Goal: Obtain resource: Obtain resource

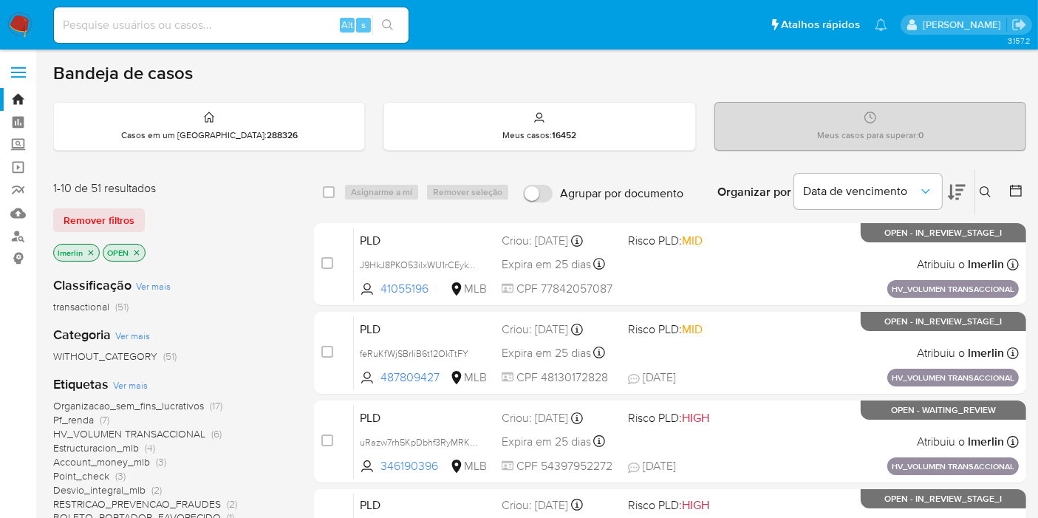
click at [91, 252] on icon "close-filter" at bounding box center [91, 252] width 5 height 5
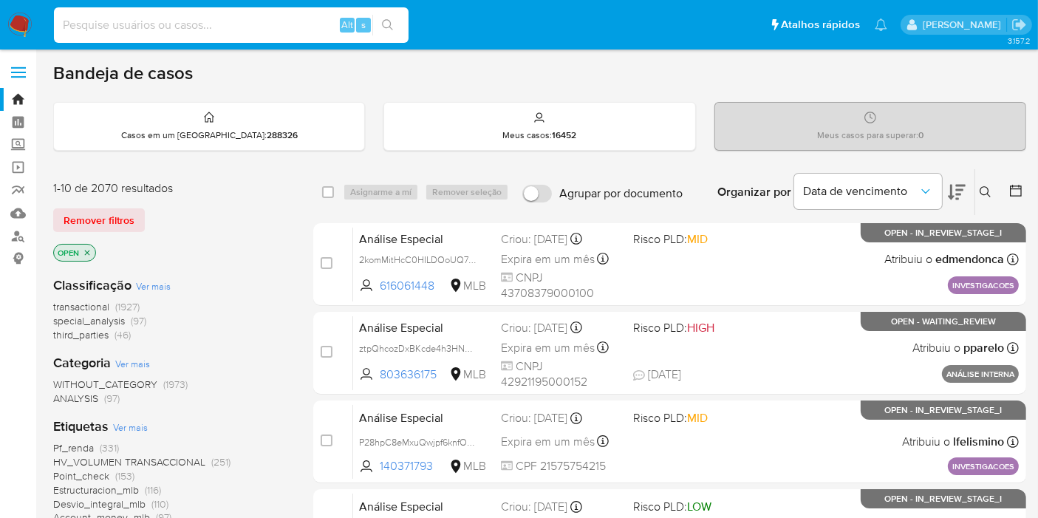
click at [304, 30] on input at bounding box center [231, 25] width 355 height 19
paste input "pYDfr5KLbBCXCF1E3L5jGhrf"
type input "pYDfr5KLbBCXCF1E3L5jGhrf"
click at [387, 26] on icon "search-icon" at bounding box center [388, 25] width 12 height 12
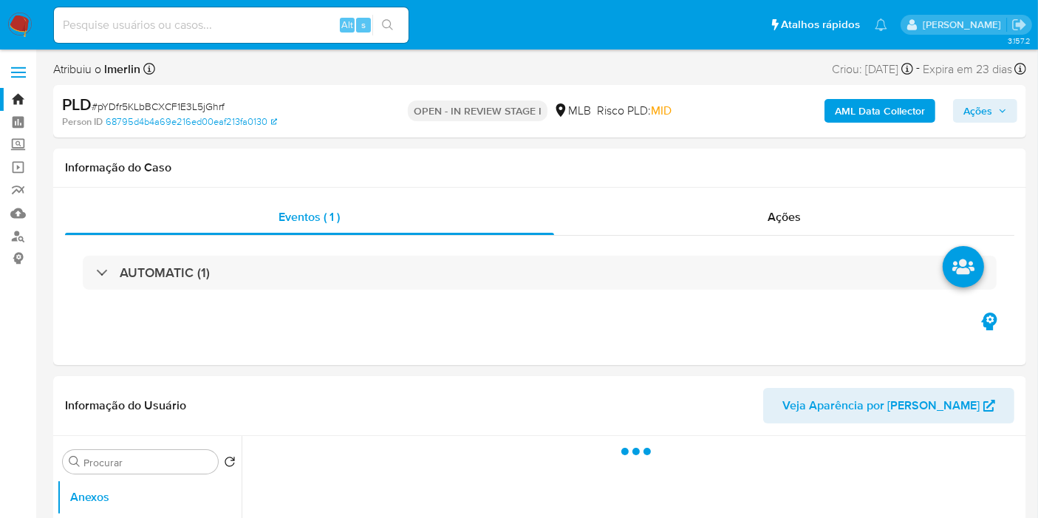
click at [865, 111] on b "AML Data Collector" at bounding box center [880, 111] width 90 height 24
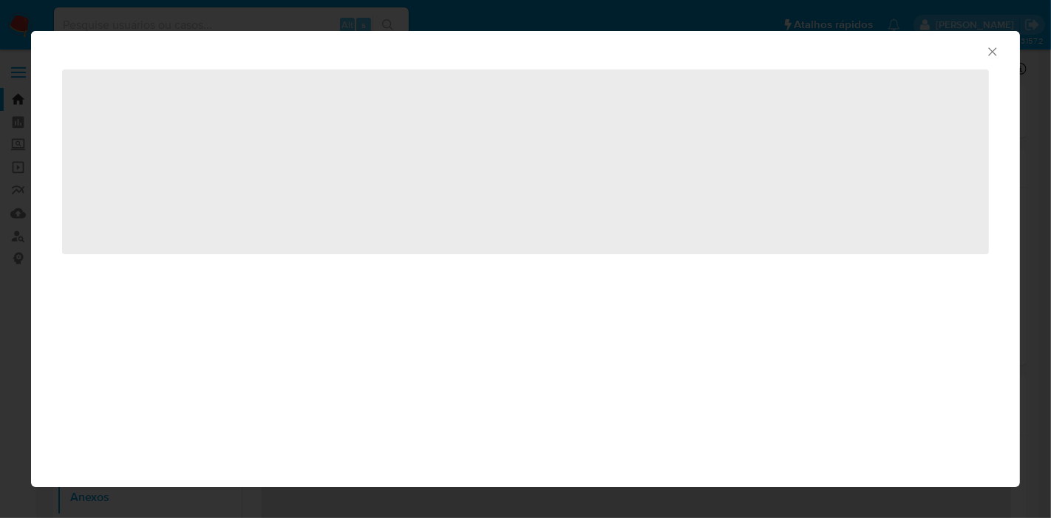
select select "10"
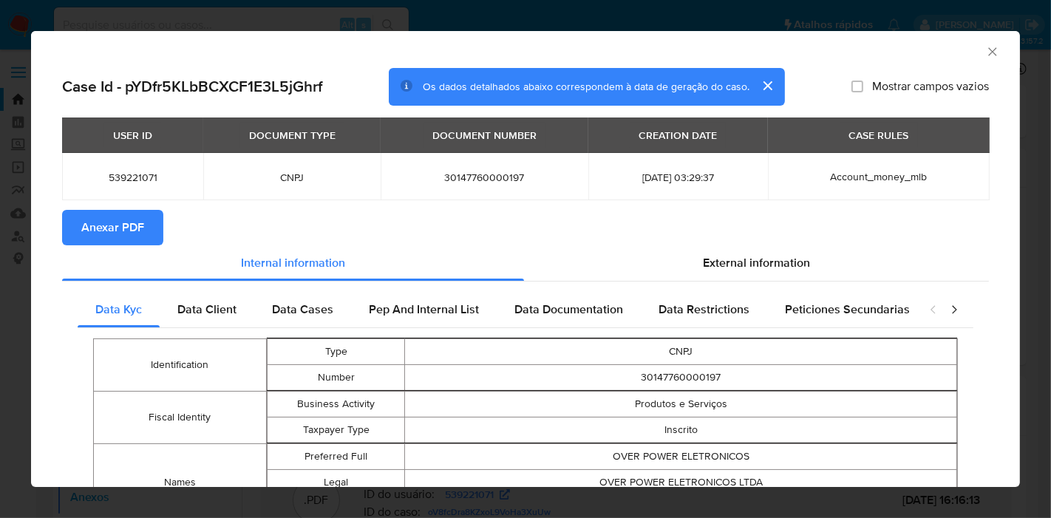
click at [130, 232] on span "Anexar PDF" at bounding box center [112, 227] width 63 height 33
click at [985, 47] on icon "Fechar a janela" at bounding box center [992, 51] width 15 height 15
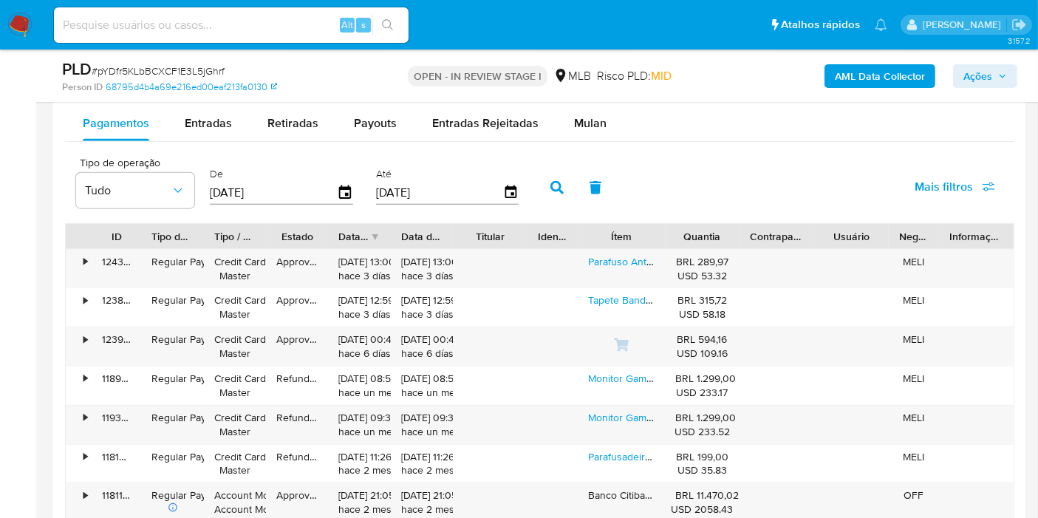
scroll to position [1628, 0]
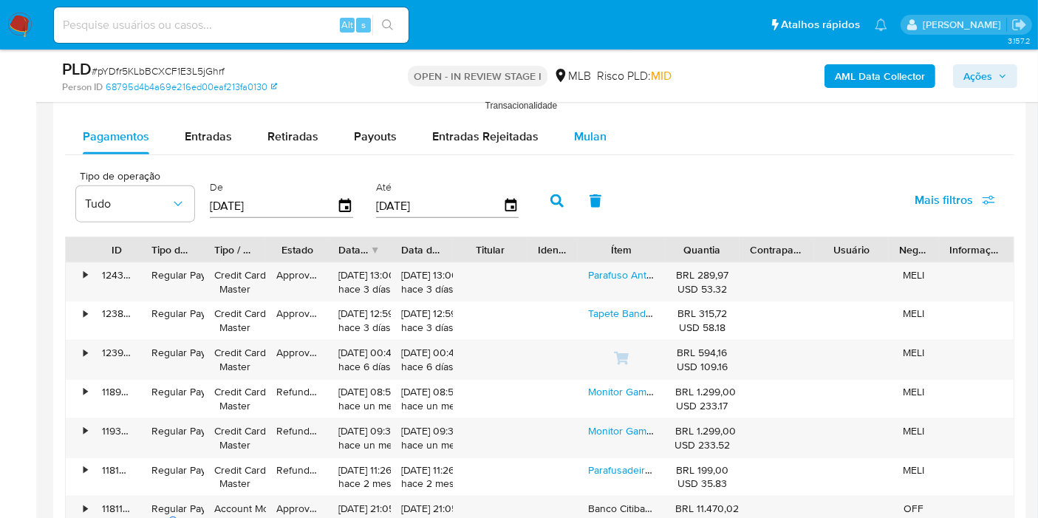
click at [574, 140] on span "Mulan" at bounding box center [590, 136] width 33 height 17
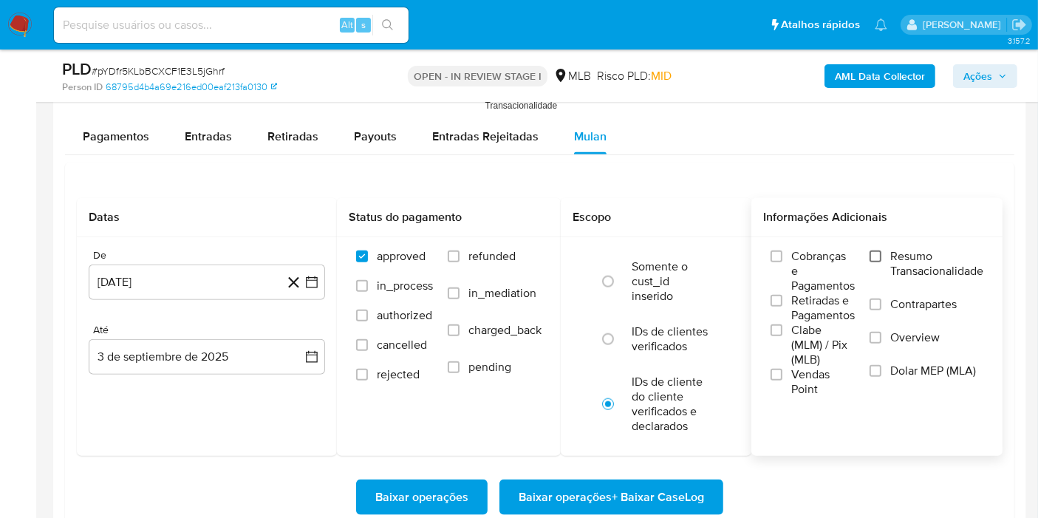
click at [876, 252] on input "Resumo Transacionalidade" at bounding box center [876, 256] width 12 height 12
click at [316, 279] on icon "button" at bounding box center [311, 282] width 15 height 15
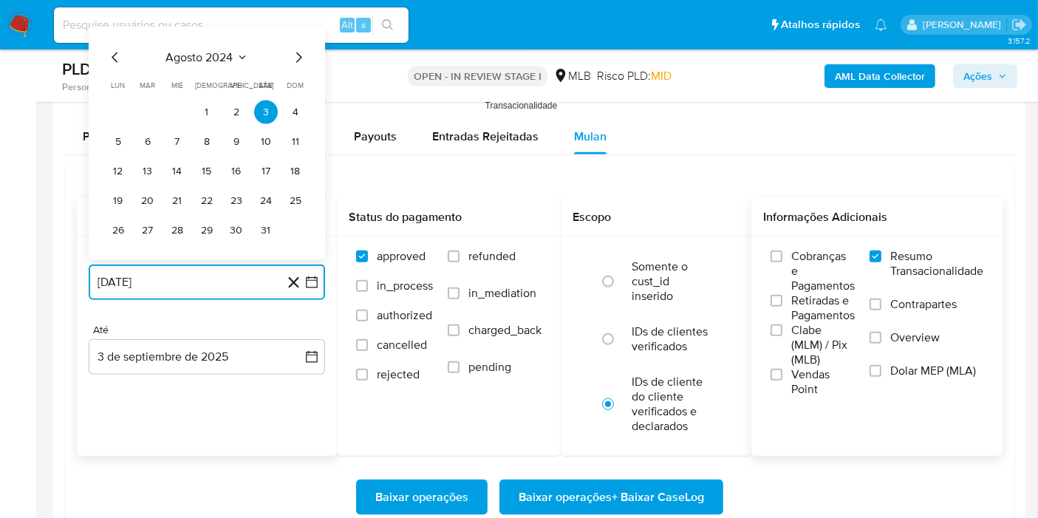
click at [233, 53] on button "agosto 2024" at bounding box center [207, 57] width 82 height 15
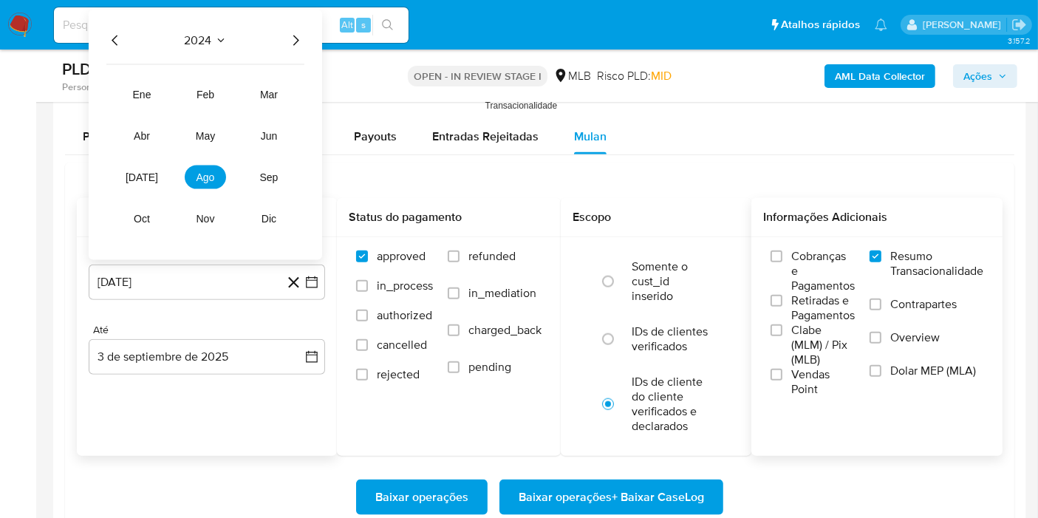
click at [293, 32] on icon "Año siguiente" at bounding box center [296, 41] width 18 height 18
click at [146, 167] on button "[DATE]" at bounding box center [141, 178] width 41 height 24
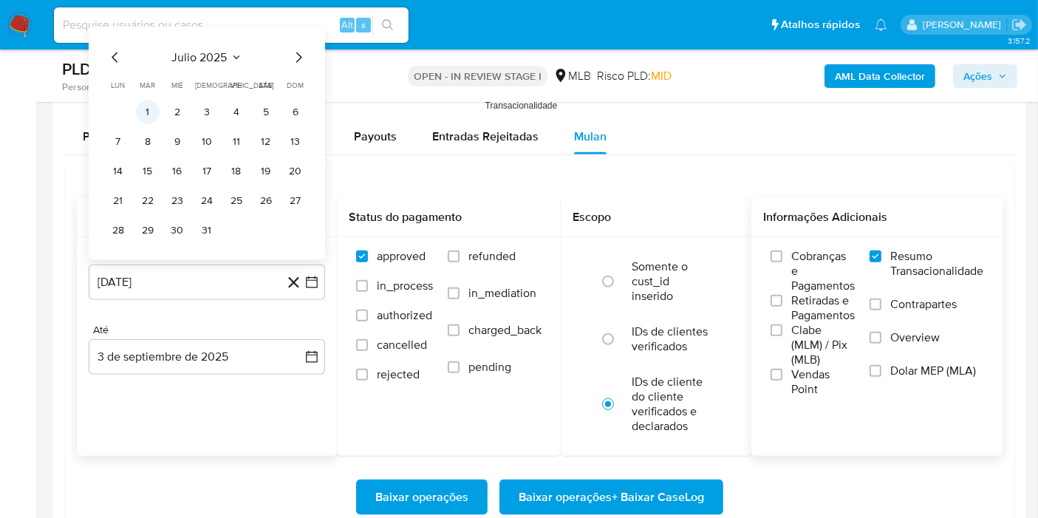
click at [151, 100] on button "1" at bounding box center [148, 112] width 24 height 24
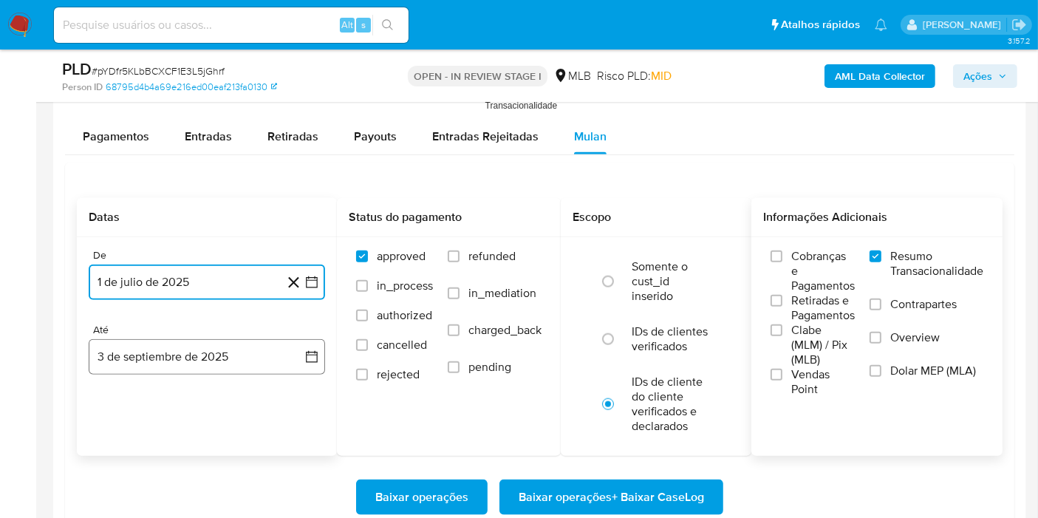
click at [297, 355] on button "3 de septiembre de 2025" at bounding box center [207, 356] width 236 height 35
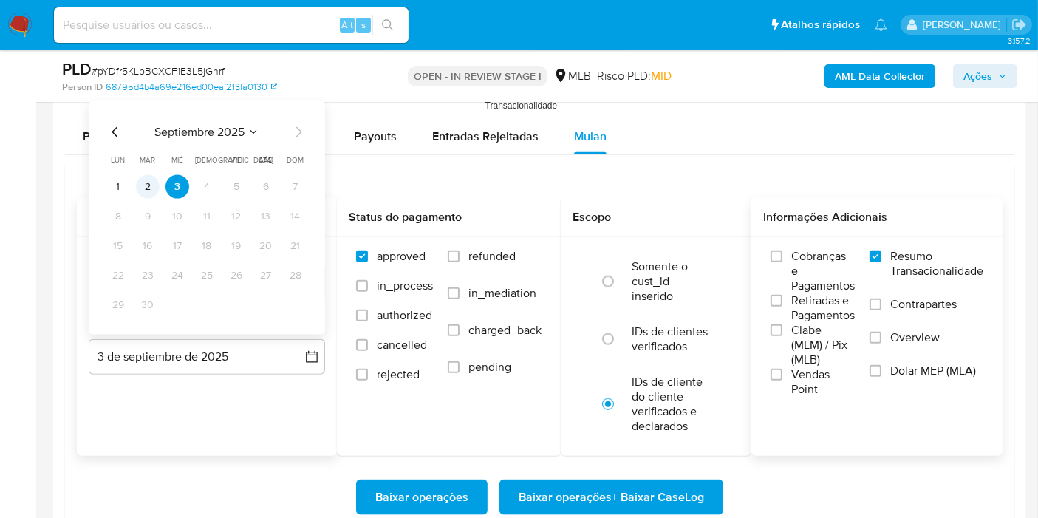
click at [158, 186] on button "2" at bounding box center [148, 187] width 24 height 24
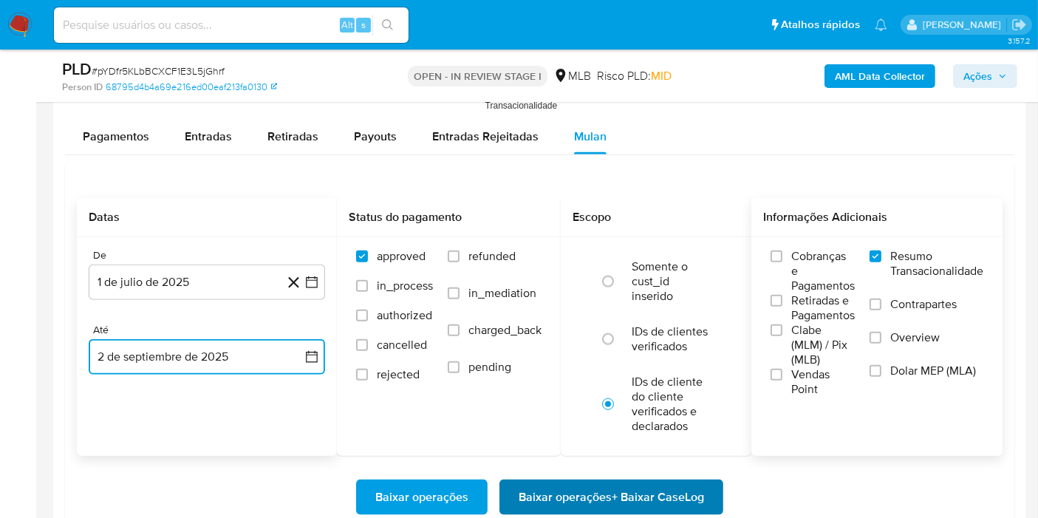
click at [573, 483] on span "Baixar operações + Baixar CaseLog" at bounding box center [611, 497] width 185 height 33
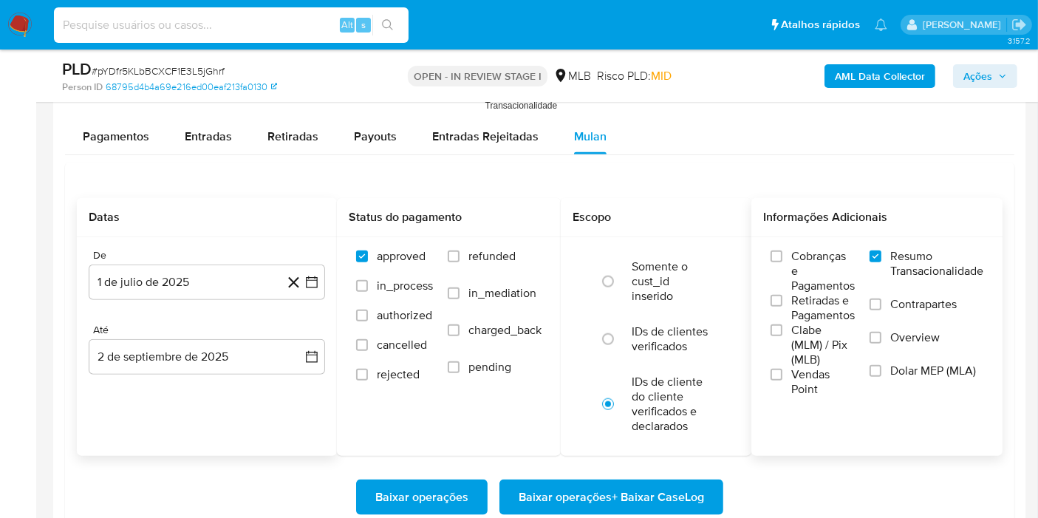
click at [244, 24] on input at bounding box center [231, 25] width 355 height 19
paste input "3Zan3aJlkHZ60Xuk1YrYJD1d"
type input "3Zan3aJlkHZ60Xuk1YrYJD1d"
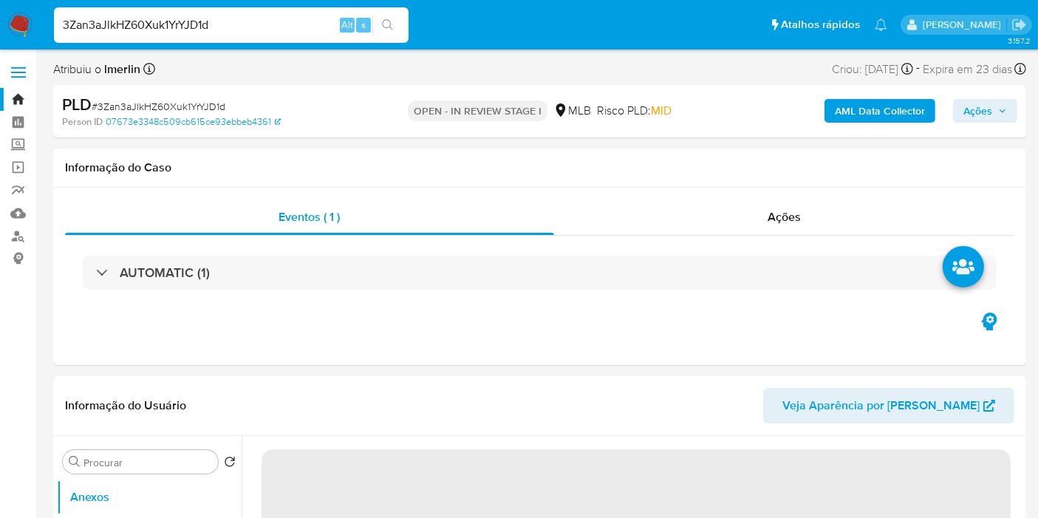
select select "10"
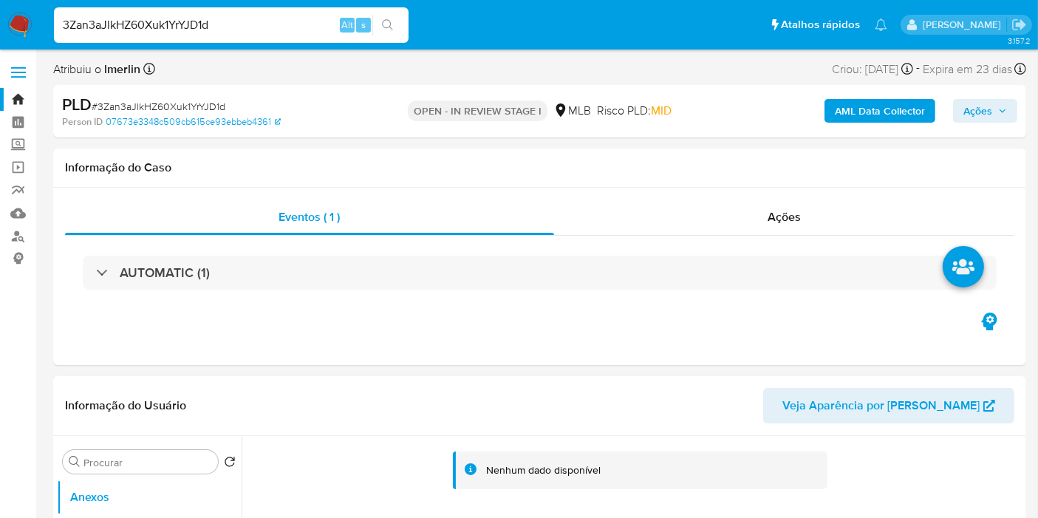
click at [829, 109] on button "AML Data Collector" at bounding box center [880, 111] width 111 height 24
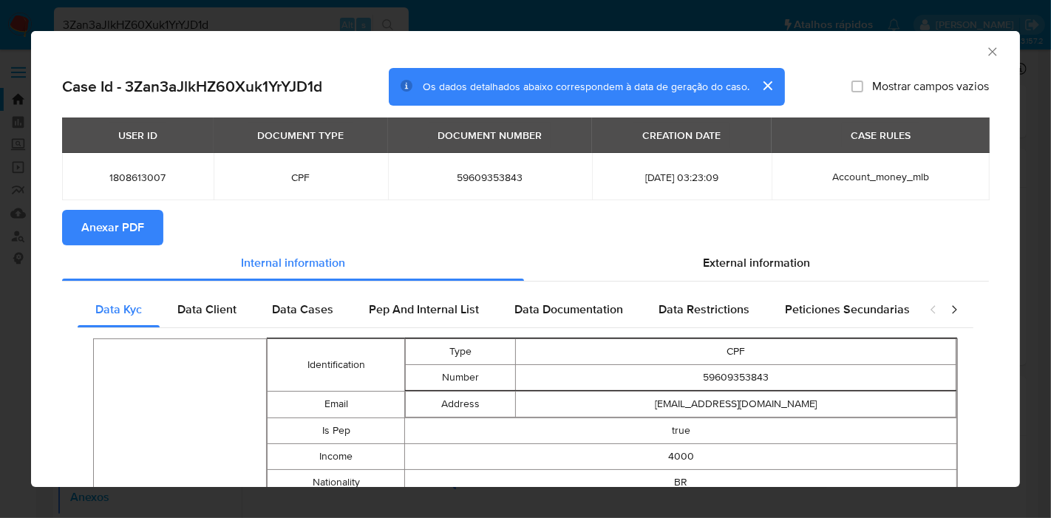
click at [161, 214] on button "Anexar PDF" at bounding box center [112, 227] width 101 height 35
click at [985, 55] on icon "Fechar a janela" at bounding box center [992, 51] width 15 height 15
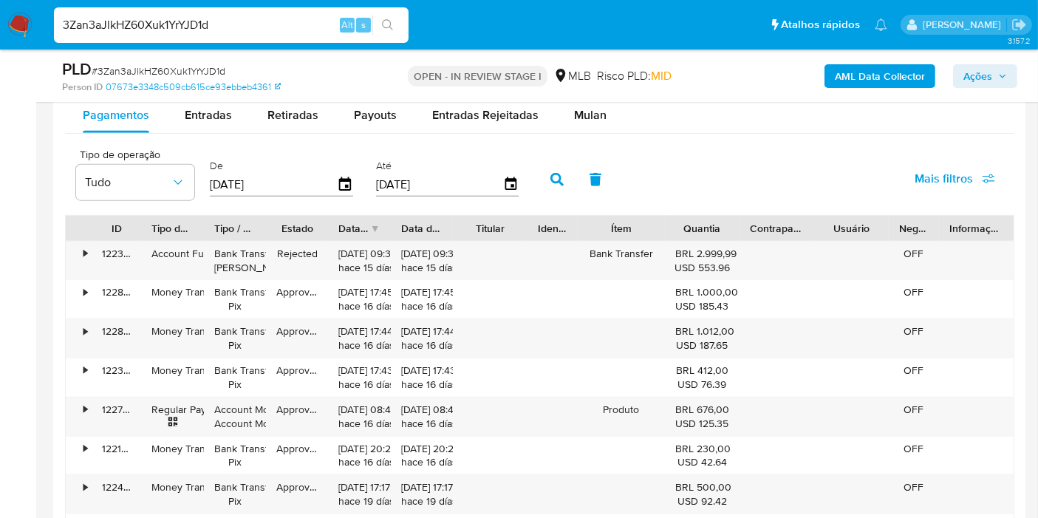
scroll to position [1640, 0]
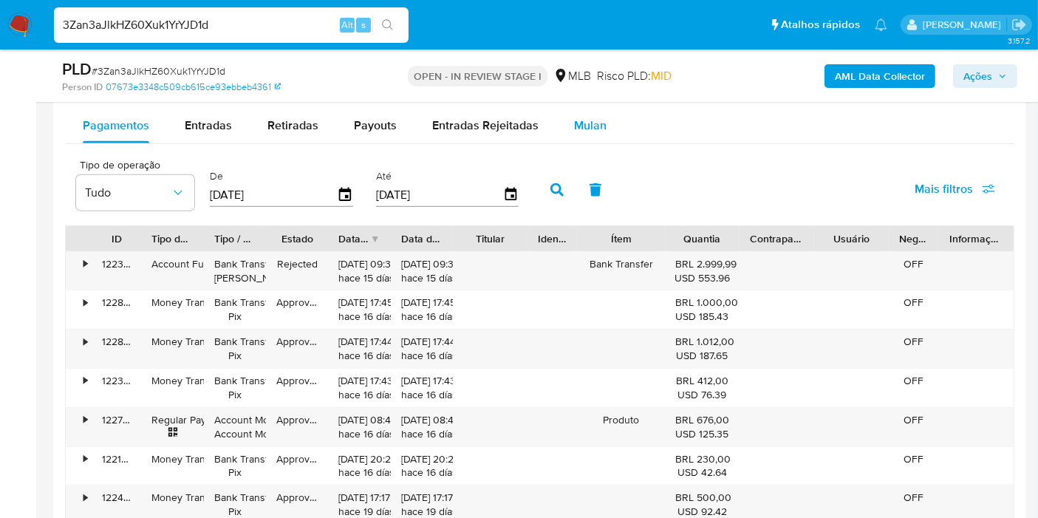
click at [576, 139] on div "Mulan" at bounding box center [590, 125] width 33 height 35
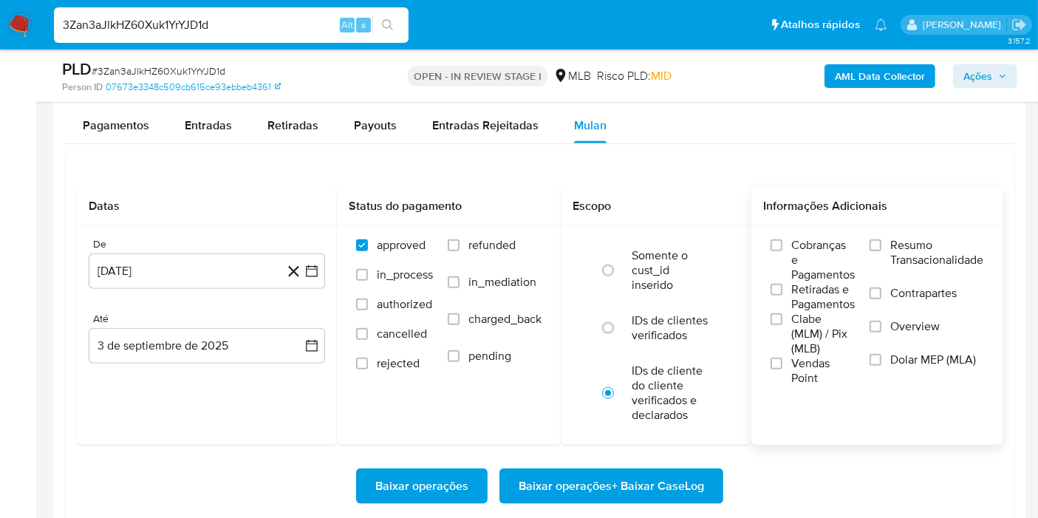
click at [916, 242] on span "Resumo Transacionalidade" at bounding box center [936, 253] width 93 height 30
click at [881, 242] on input "Resumo Transacionalidade" at bounding box center [876, 245] width 12 height 12
click at [311, 279] on button "[DATE]" at bounding box center [207, 270] width 236 height 35
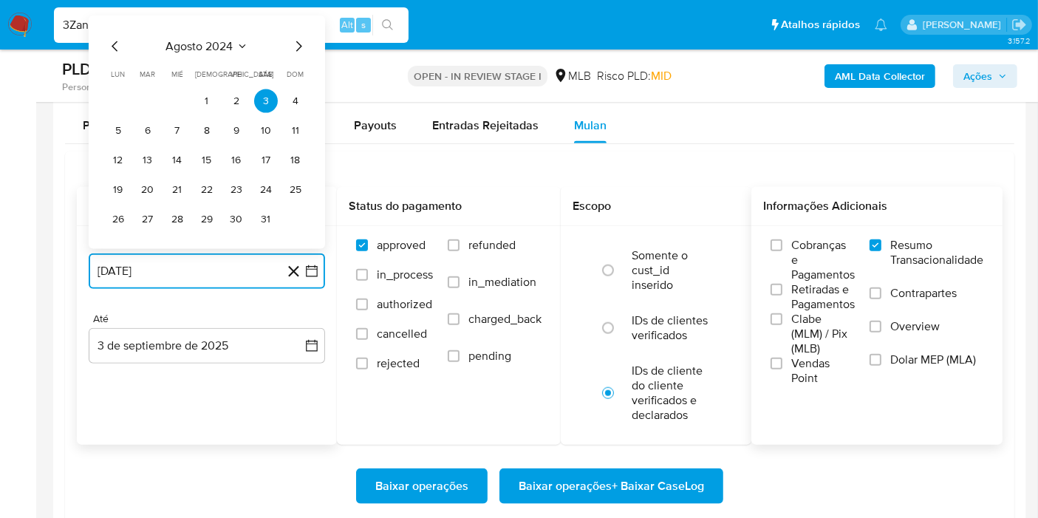
click at [205, 51] on span "agosto 2024" at bounding box center [199, 46] width 67 height 15
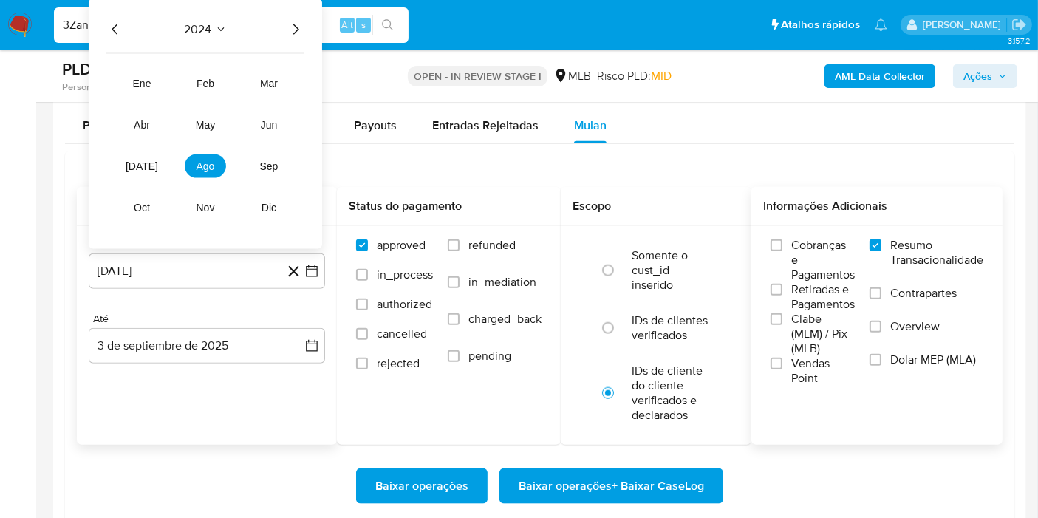
click at [299, 33] on icon "Año siguiente" at bounding box center [296, 30] width 18 height 18
click at [150, 154] on button "[DATE]" at bounding box center [141, 166] width 41 height 24
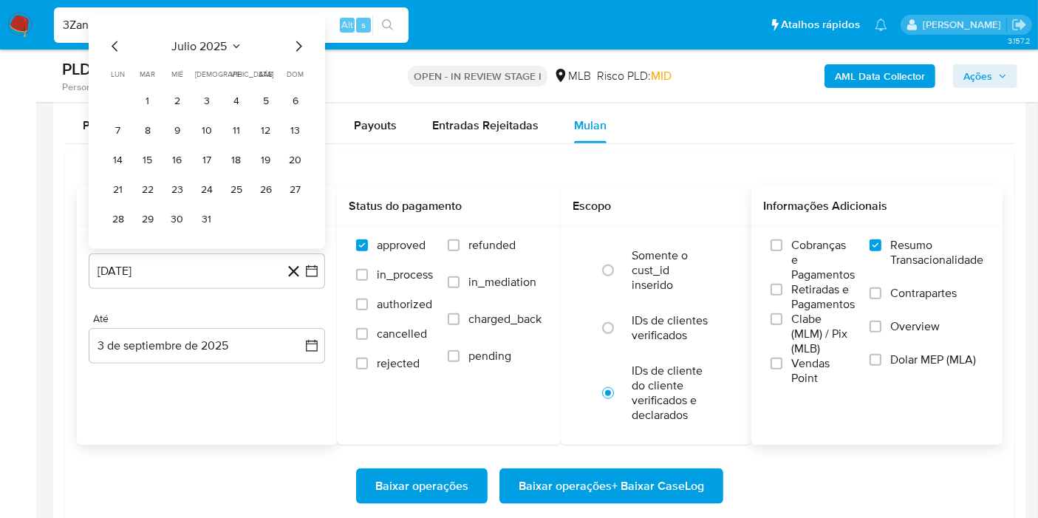
click at [149, 83] on table "lun lunes mar martes mié miércoles jue jueves vie viernes sáb sábado dom doming…" at bounding box center [206, 150] width 201 height 163
click at [149, 89] on button "1" at bounding box center [148, 101] width 24 height 24
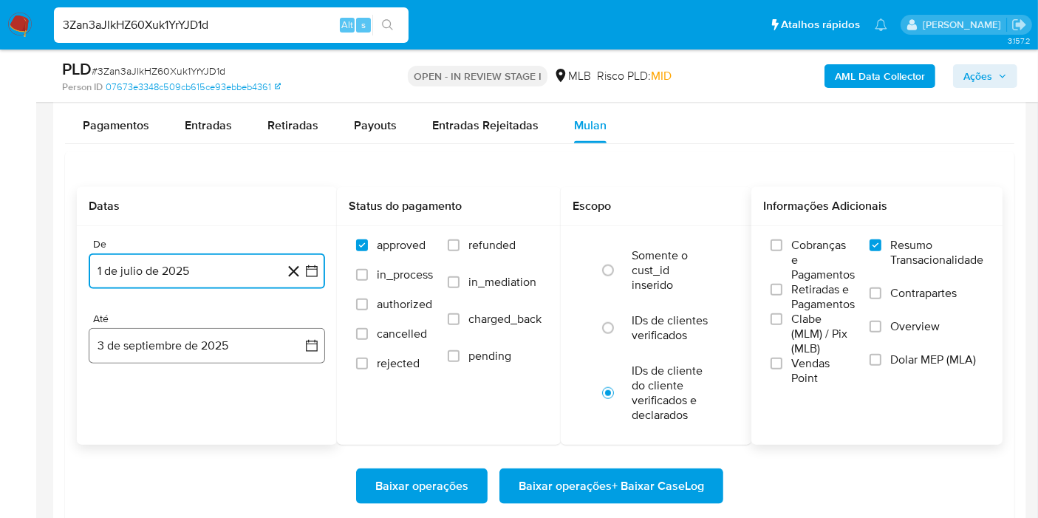
click at [284, 332] on button "3 de septiembre de 2025" at bounding box center [207, 345] width 236 height 35
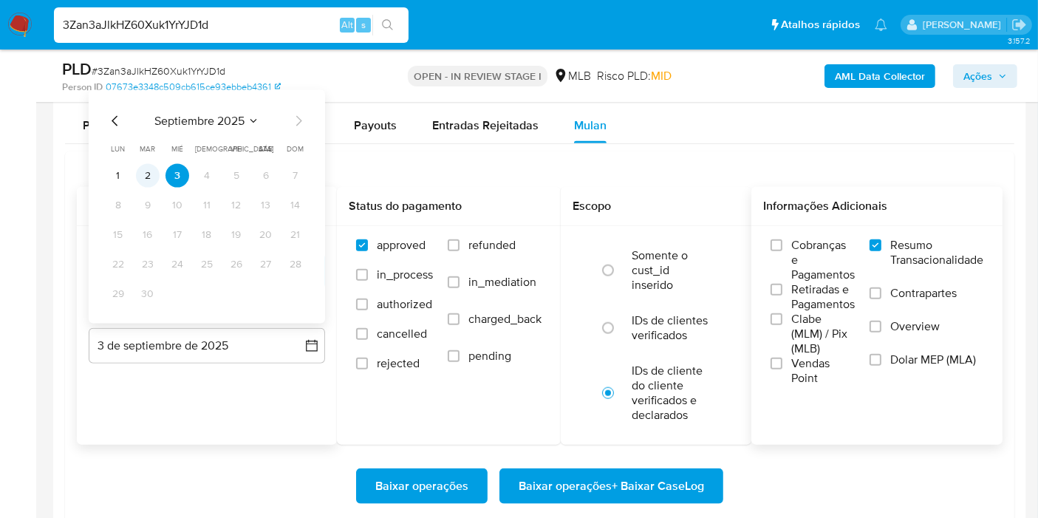
click at [149, 174] on button "2" at bounding box center [148, 176] width 24 height 24
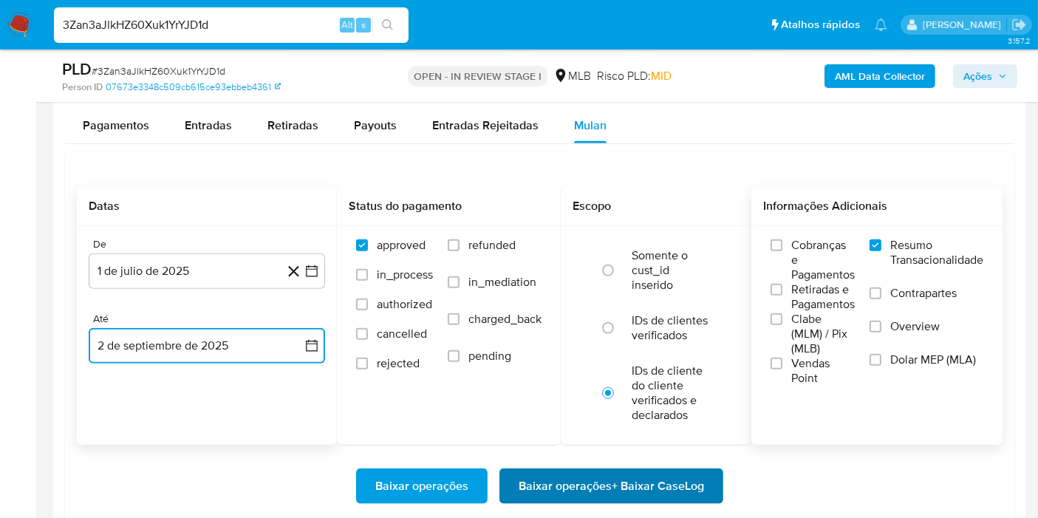
click at [548, 471] on span "Baixar operações + Baixar CaseLog" at bounding box center [611, 486] width 185 height 33
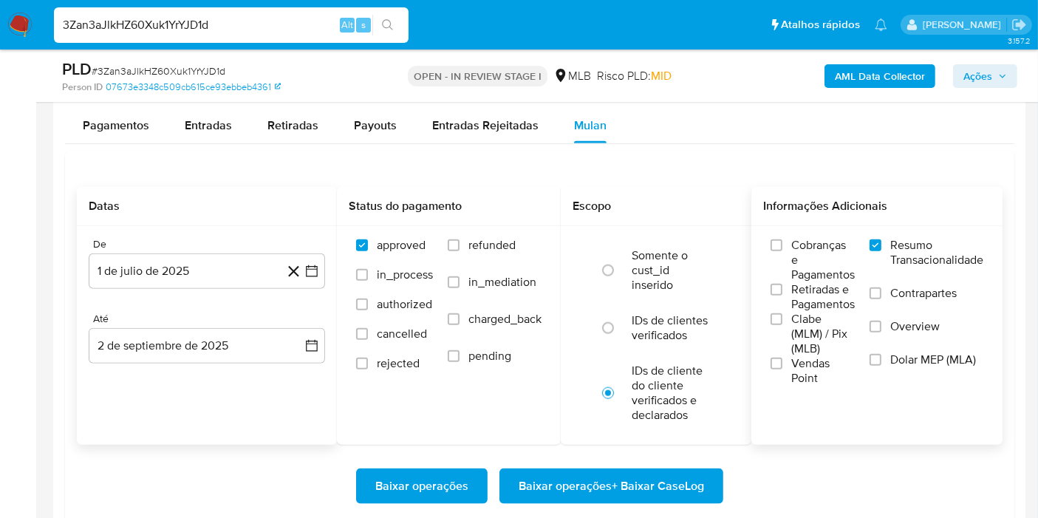
click at [296, 25] on input "3Zan3aJlkHZ60Xuk1YrYJD1d" at bounding box center [231, 25] width 355 height 19
paste input "eaFOrnu0M8k6CuzMJEftZz6v"
type input "eaFOrnu0M8k6CuzMJEftZz6v"
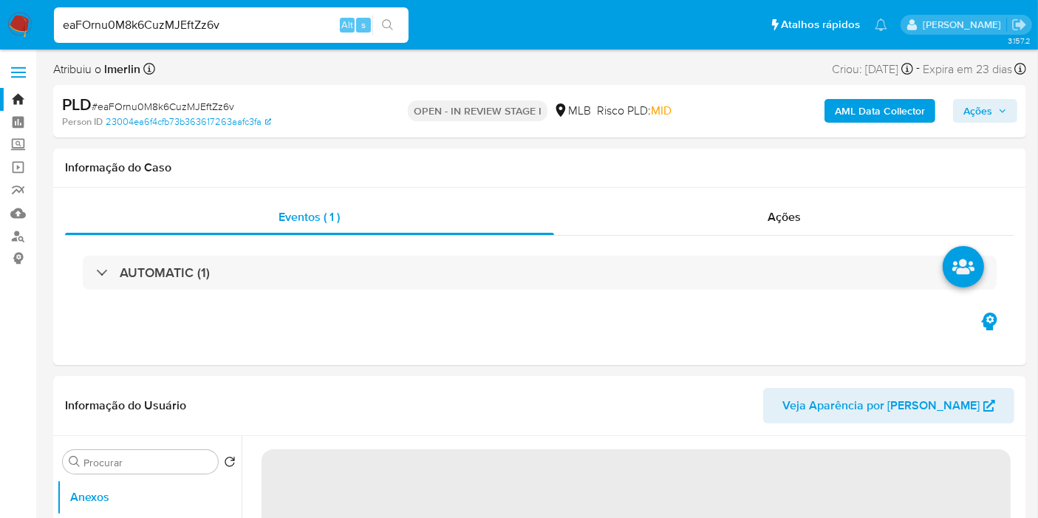
click at [870, 121] on b "AML Data Collector" at bounding box center [880, 111] width 90 height 24
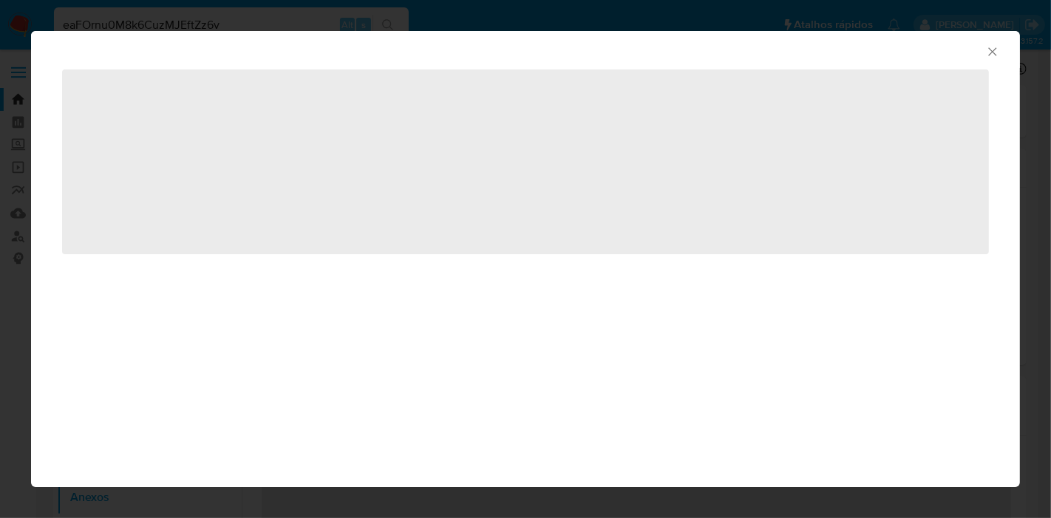
select select "10"
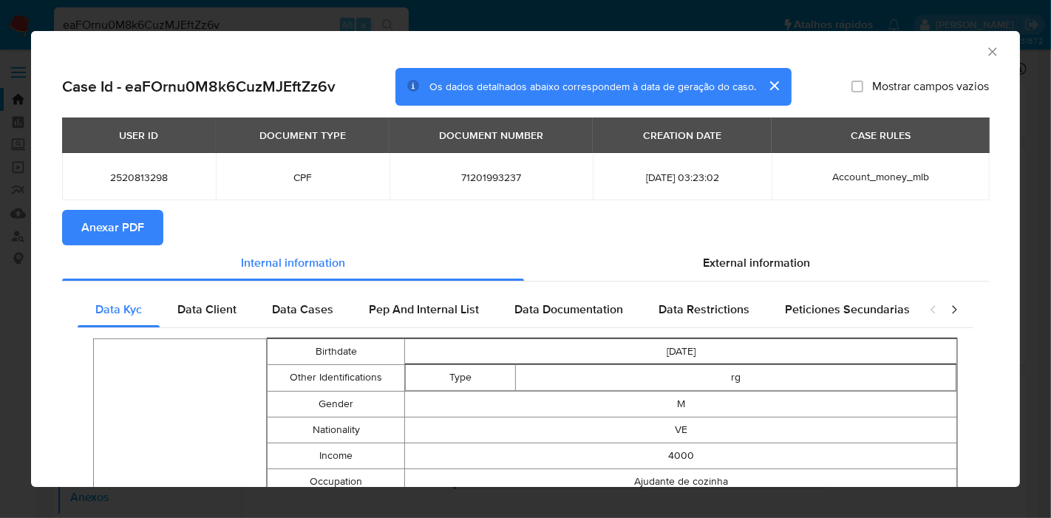
click at [137, 235] on span "Anexar PDF" at bounding box center [112, 227] width 63 height 33
click at [985, 55] on icon "Fechar a janela" at bounding box center [992, 51] width 15 height 15
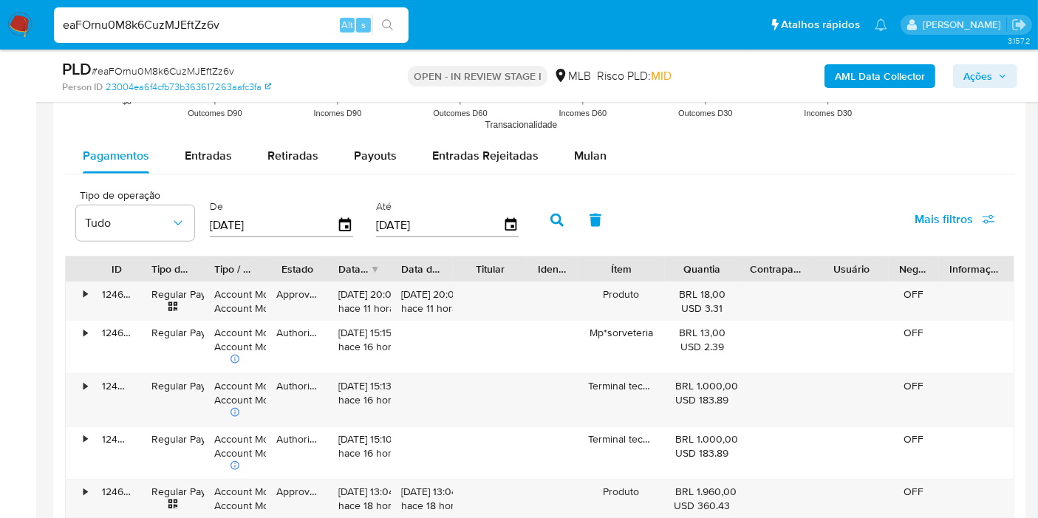
scroll to position [1619, 0]
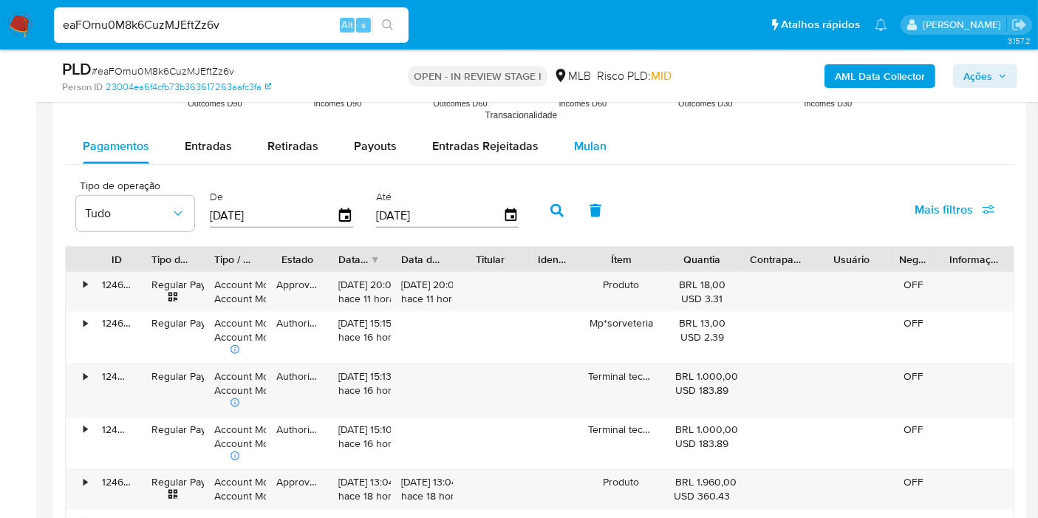
click at [593, 155] on div "Mulan" at bounding box center [590, 146] width 33 height 35
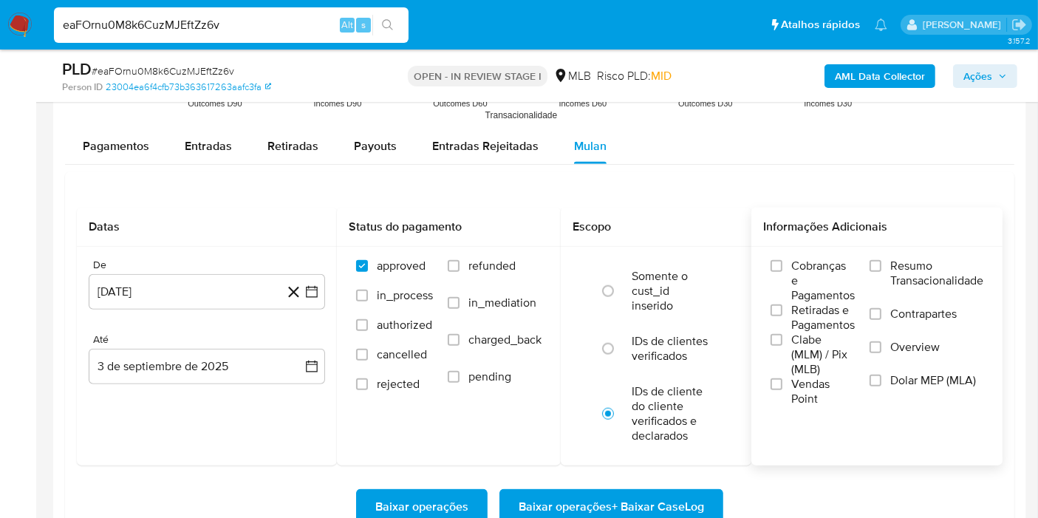
click at [888, 265] on label "Resumo Transacionalidade" at bounding box center [927, 283] width 114 height 48
click at [881, 265] on input "Resumo Transacionalidade" at bounding box center [876, 266] width 12 height 12
click at [315, 299] on button "[DATE]" at bounding box center [207, 291] width 236 height 35
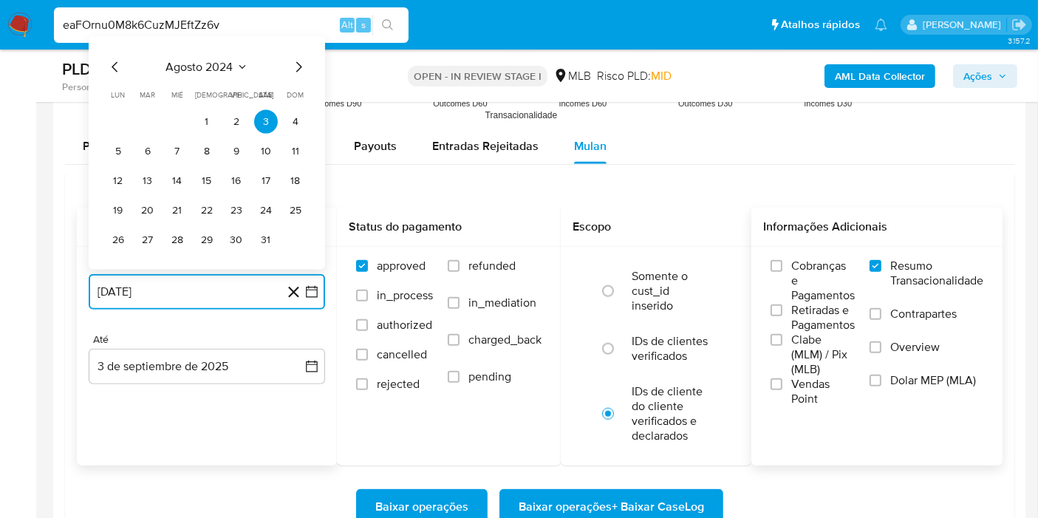
click at [205, 64] on span "agosto 2024" at bounding box center [199, 67] width 67 height 15
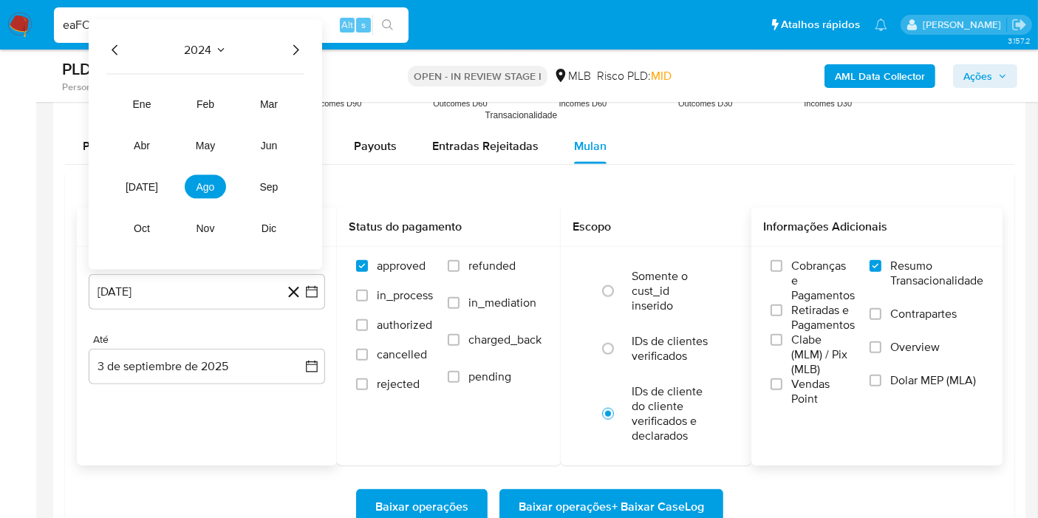
click at [293, 53] on icon "Año siguiente" at bounding box center [296, 50] width 18 height 18
click at [134, 180] on button "[DATE]" at bounding box center [141, 187] width 41 height 24
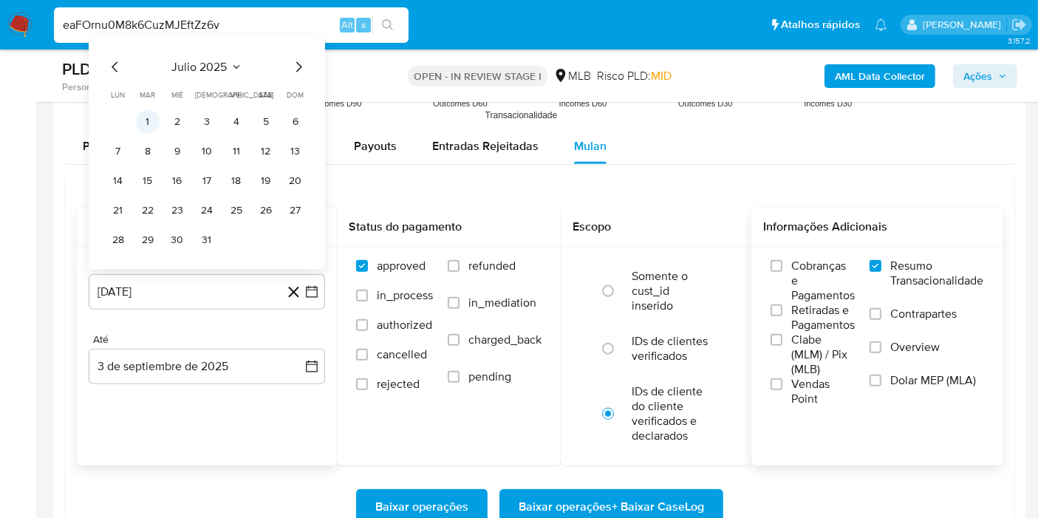
click at [150, 113] on button "1" at bounding box center [148, 122] width 24 height 24
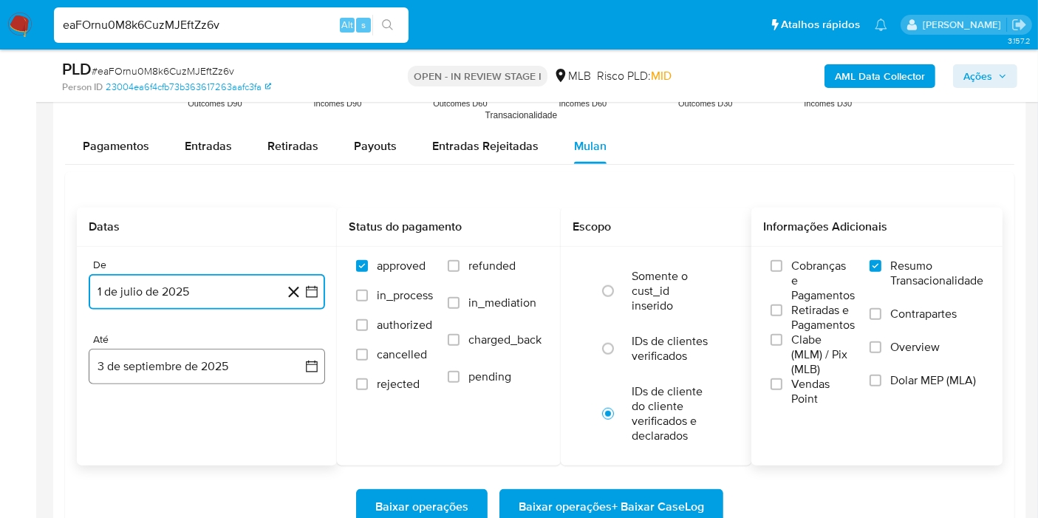
click at [290, 364] on button "3 de septiembre de 2025" at bounding box center [207, 366] width 236 height 35
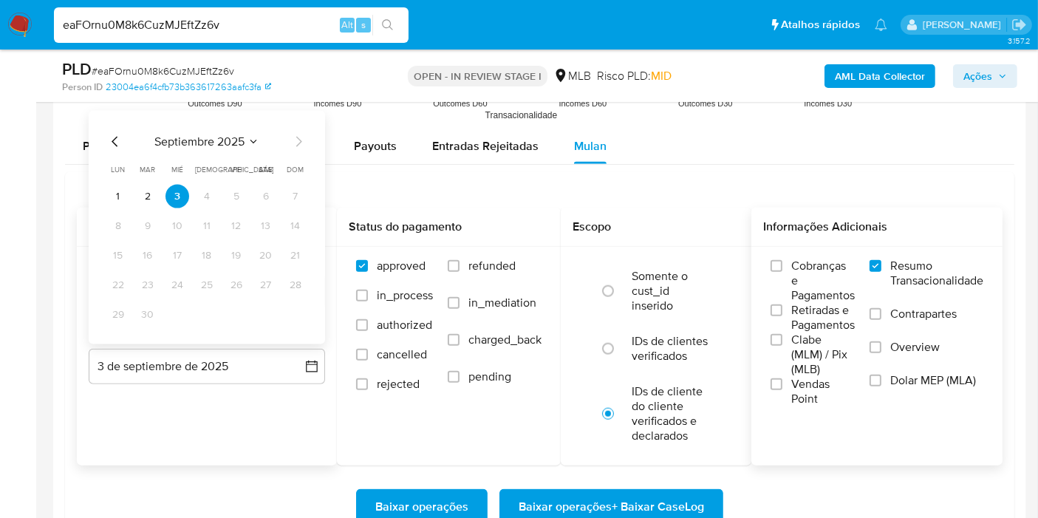
click at [157, 205] on tbody "1 2 3 4 5 6 7 8 9 10 11 12 13 14 15 16 17 18 19 20 21 22 23 24 25 26 27 28 29 30" at bounding box center [206, 256] width 201 height 142
click at [154, 201] on button "2" at bounding box center [148, 197] width 24 height 24
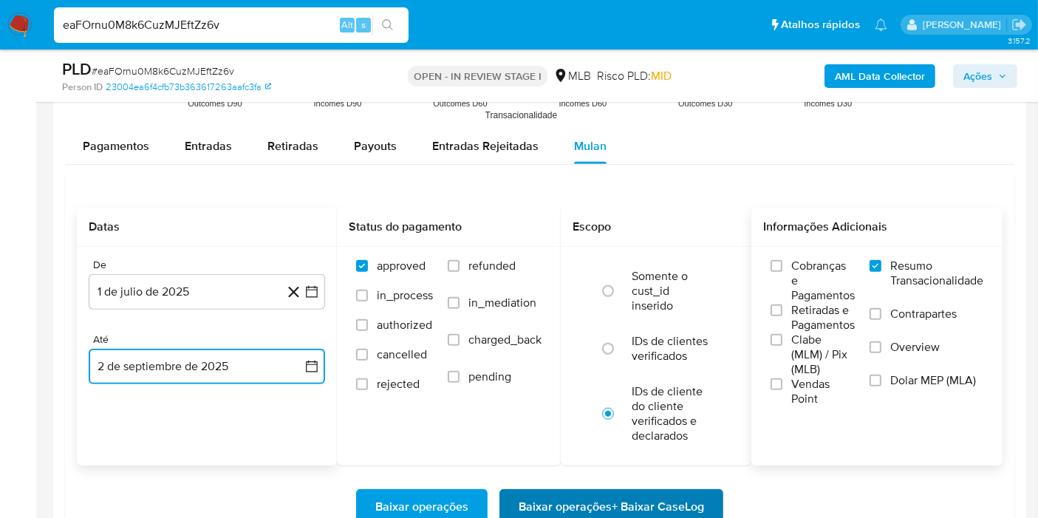
click at [567, 515] on span "Baixar operações + Baixar CaseLog" at bounding box center [611, 507] width 185 height 33
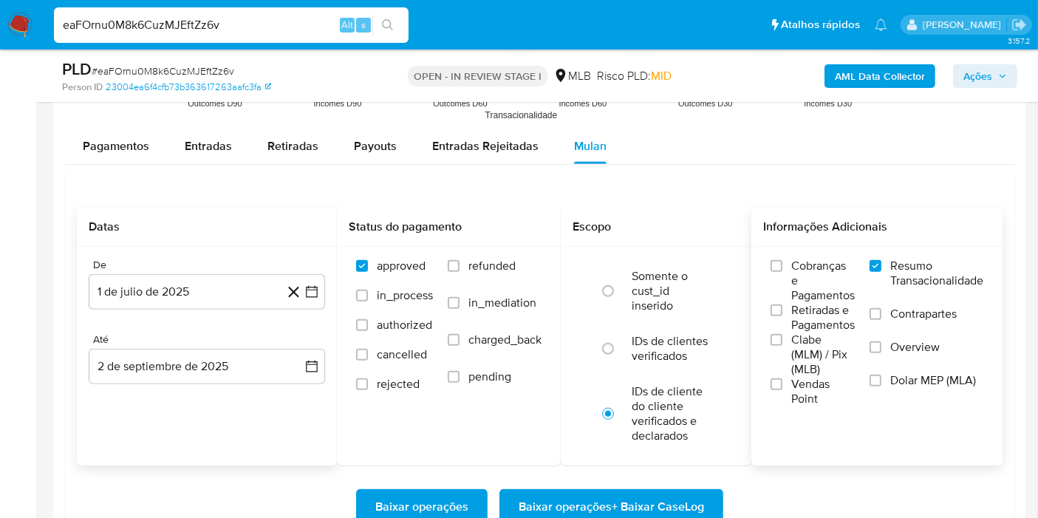
click at [299, 28] on input "eaFOrnu0M8k6CuzMJEftZz6v" at bounding box center [231, 25] width 355 height 19
paste input "wyYXFVJmp3lMnXpe92sdLgUl"
type input "wyYXFVJmp3lMnXpe92sdLgUl"
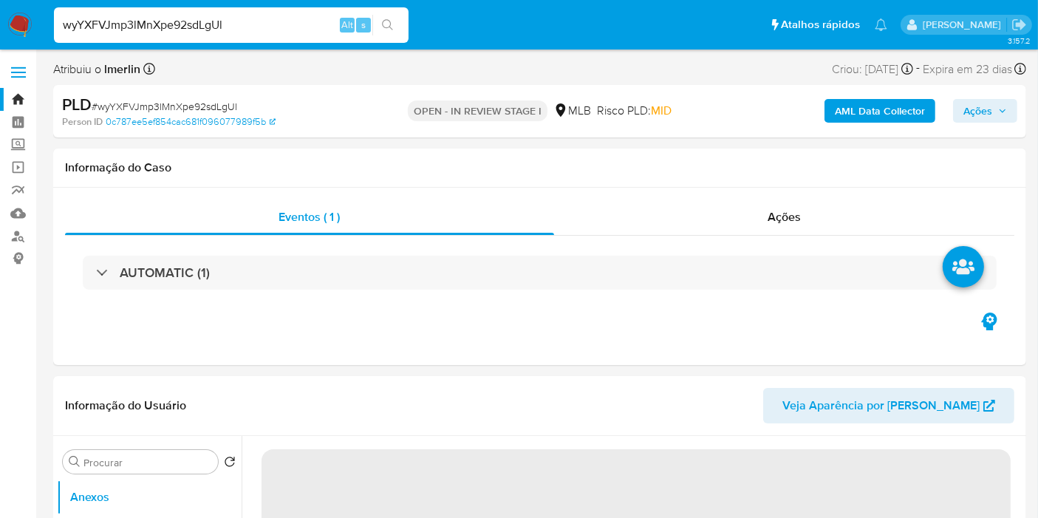
click at [871, 112] on b "AML Data Collector" at bounding box center [880, 111] width 90 height 24
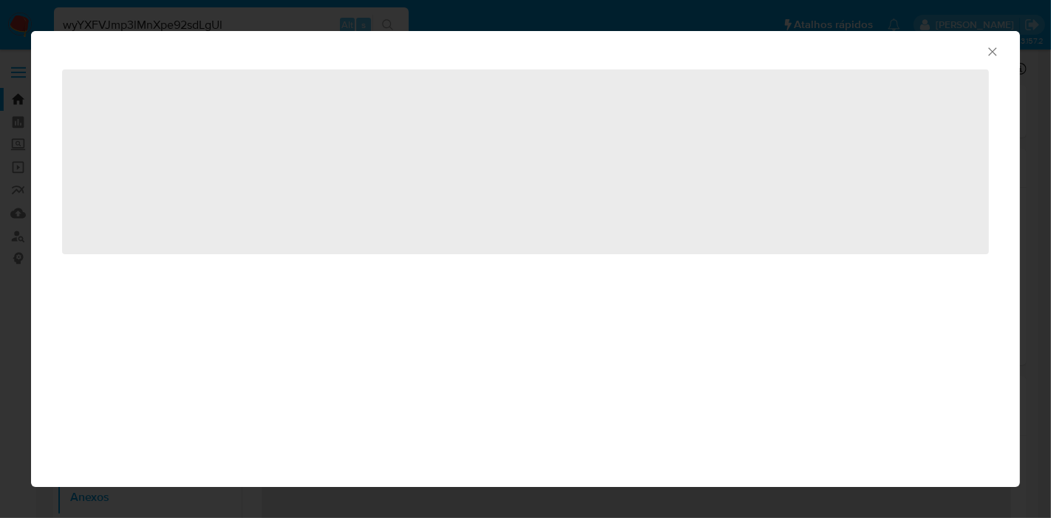
select select "10"
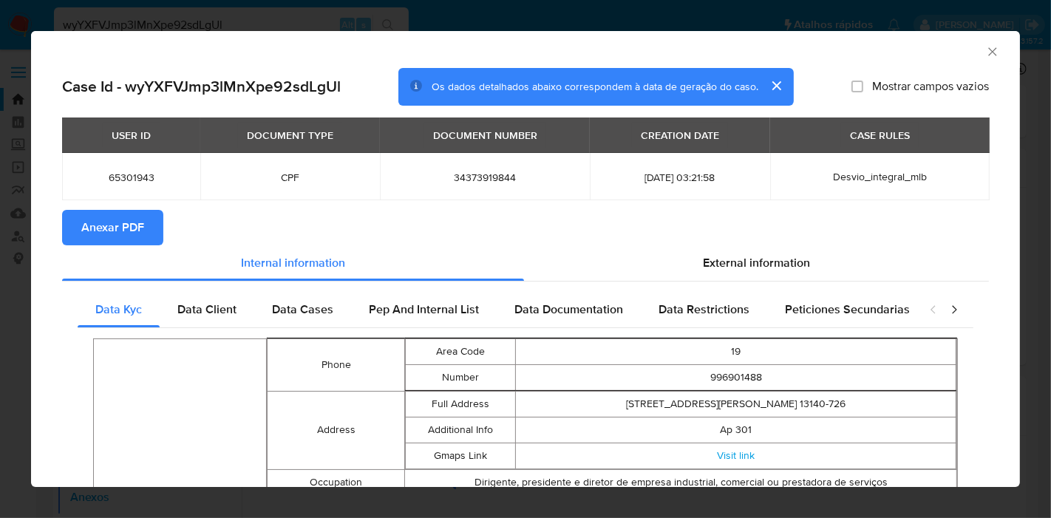
click at [134, 227] on span "Anexar PDF" at bounding box center [112, 227] width 63 height 33
click at [985, 53] on icon "Fechar a janela" at bounding box center [992, 51] width 15 height 15
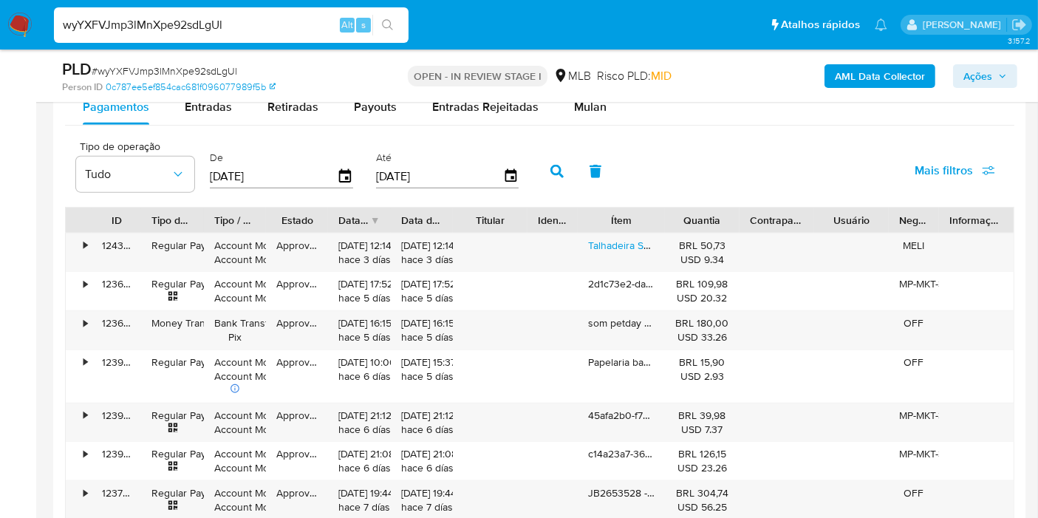
scroll to position [1651, 0]
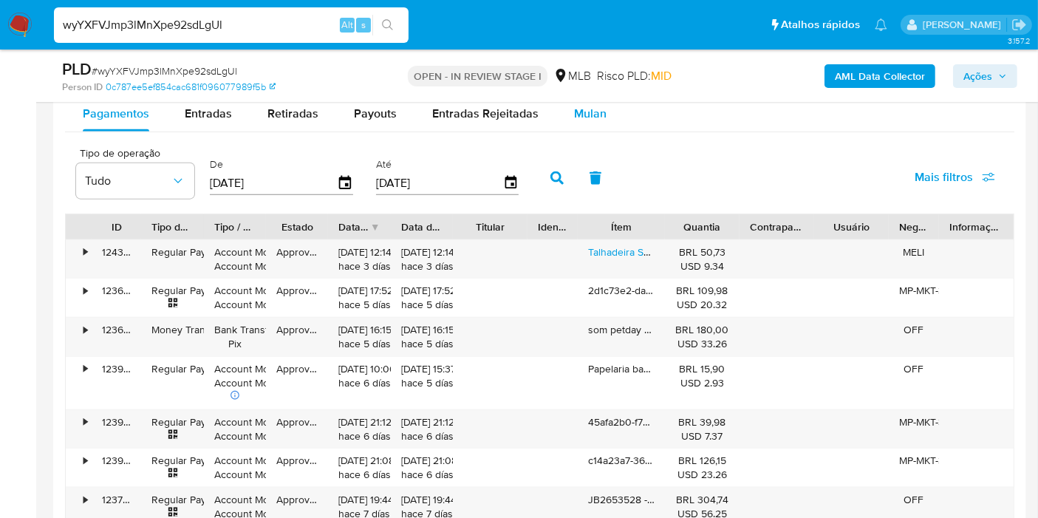
click at [598, 115] on span "Mulan" at bounding box center [590, 113] width 33 height 17
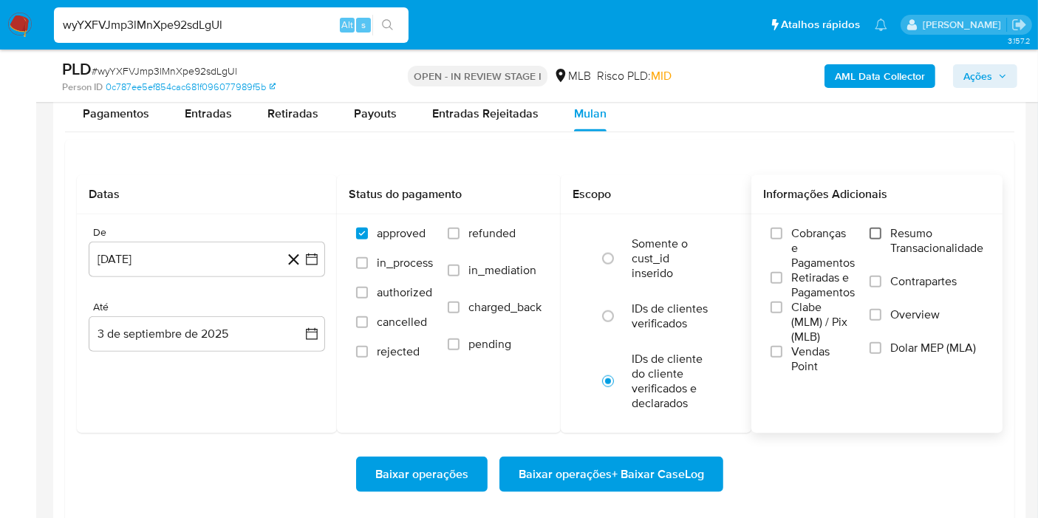
click at [876, 228] on input "Resumo Transacionalidade" at bounding box center [876, 234] width 12 height 12
click at [301, 265] on icon at bounding box center [293, 259] width 18 height 18
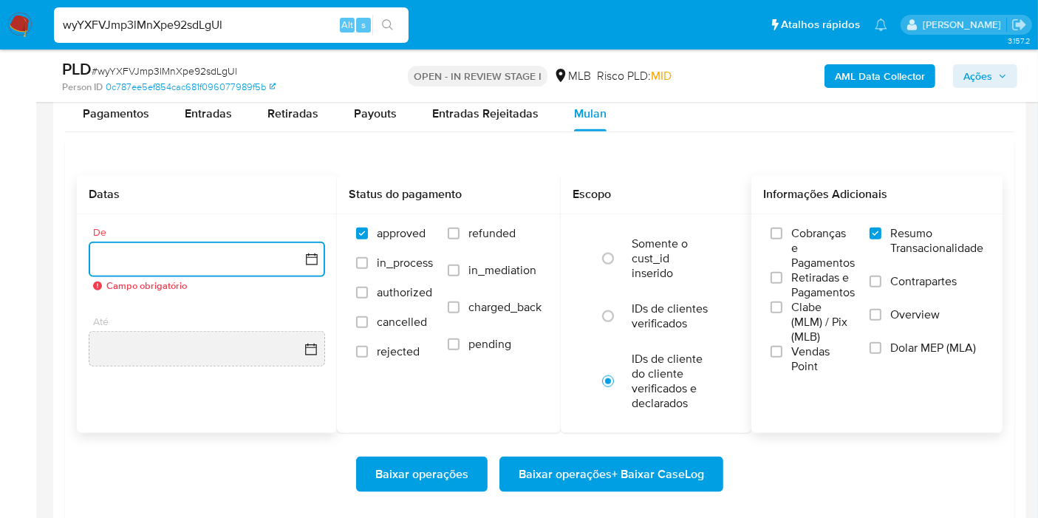
click at [309, 260] on icon "button" at bounding box center [312, 259] width 12 height 12
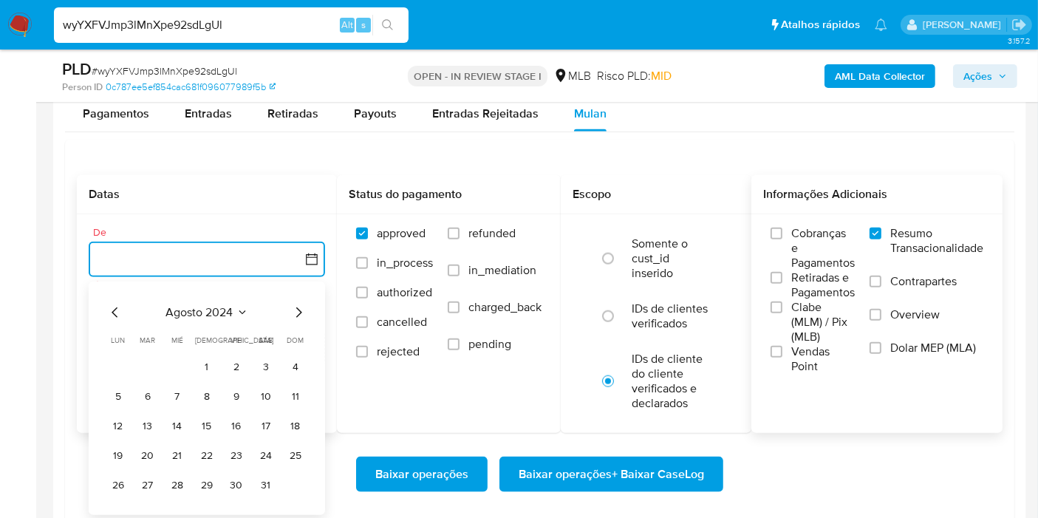
click at [234, 305] on button "agosto 2024" at bounding box center [207, 312] width 82 height 15
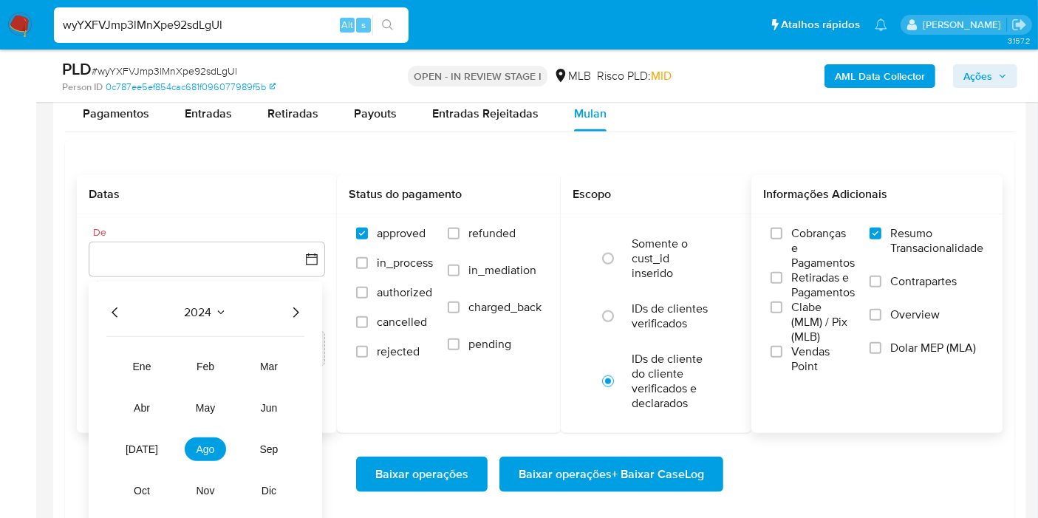
click at [297, 307] on icon "Año siguiente" at bounding box center [296, 313] width 18 height 18
click at [147, 437] on button "[DATE]" at bounding box center [141, 449] width 41 height 24
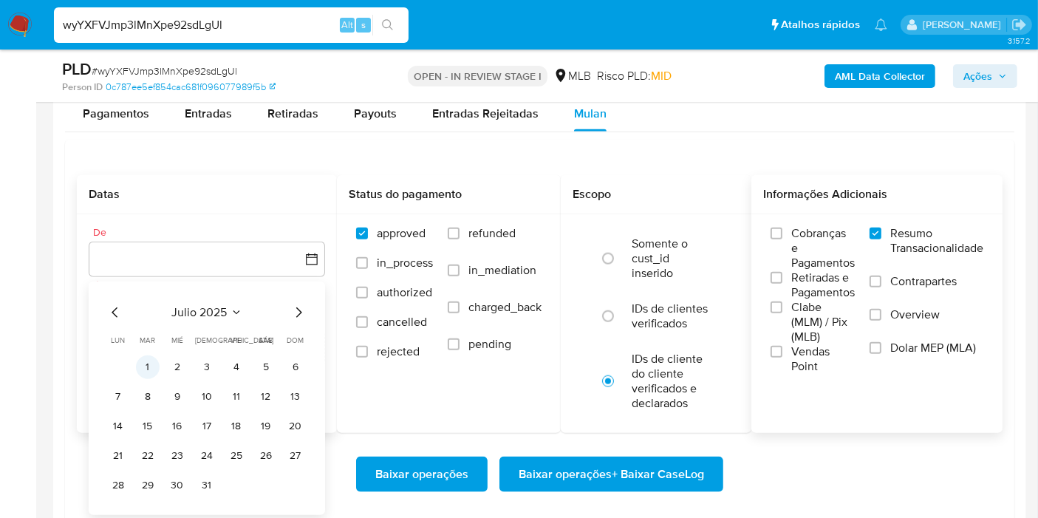
click at [146, 368] on button "1" at bounding box center [148, 367] width 24 height 24
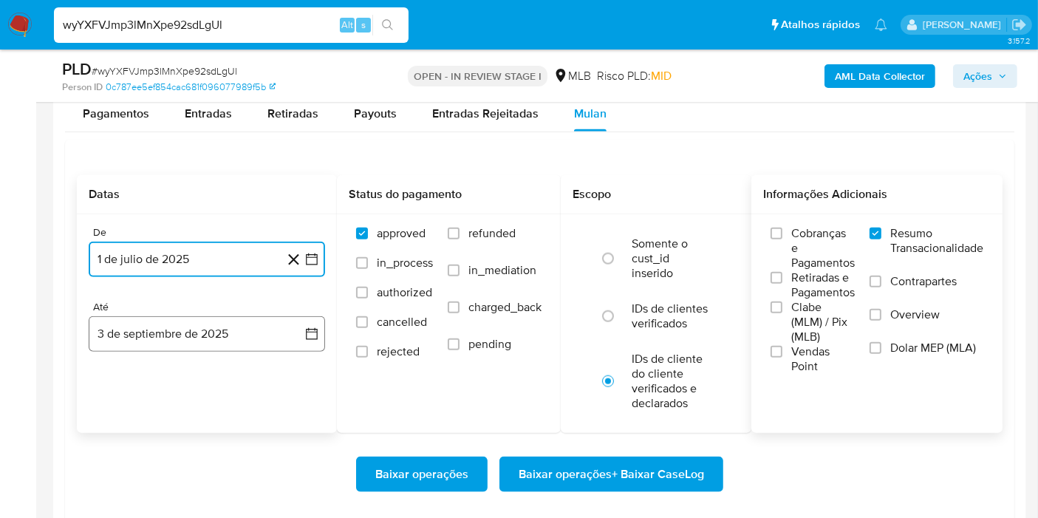
click at [315, 327] on icon "button" at bounding box center [311, 334] width 15 height 15
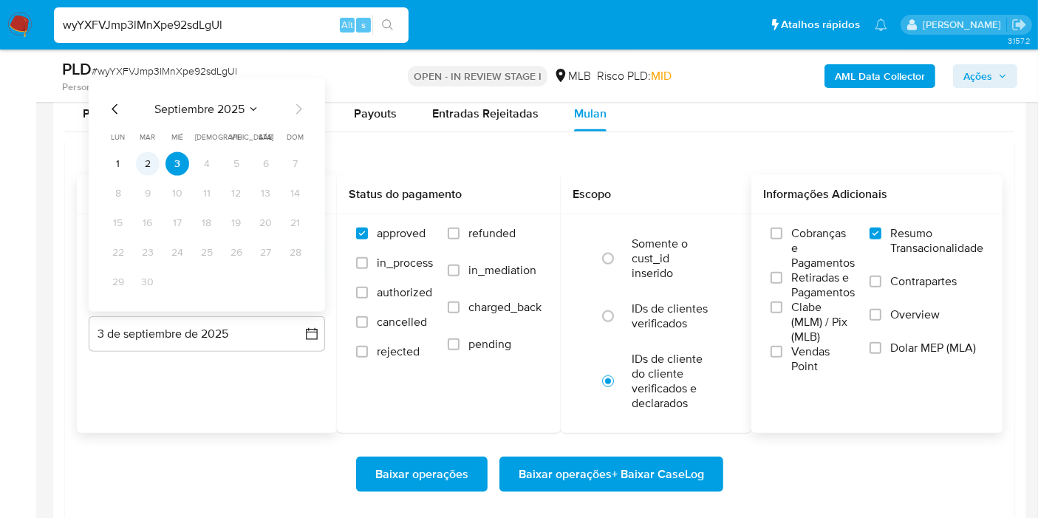
click at [149, 168] on button "2" at bounding box center [148, 164] width 24 height 24
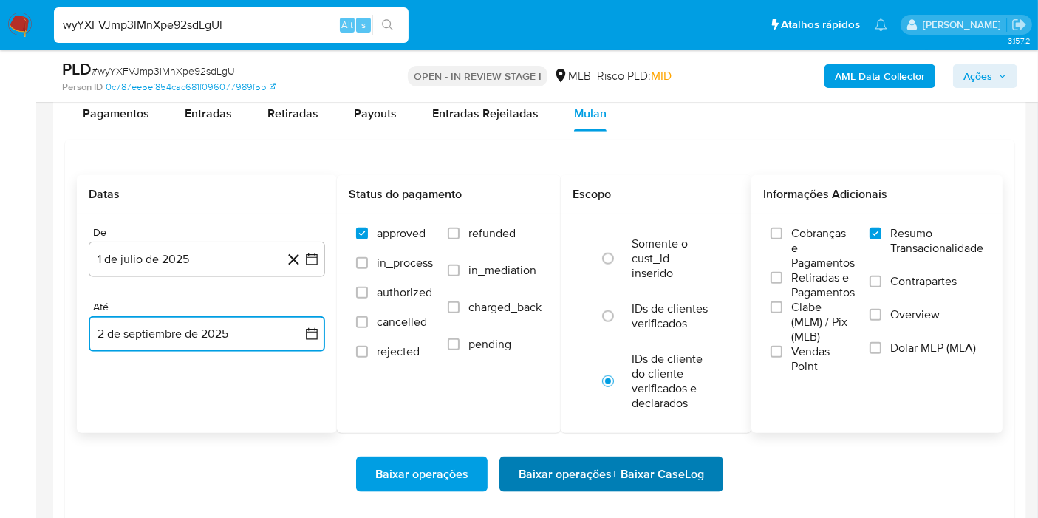
click at [562, 467] on span "Baixar operações + Baixar CaseLog" at bounding box center [611, 474] width 185 height 33
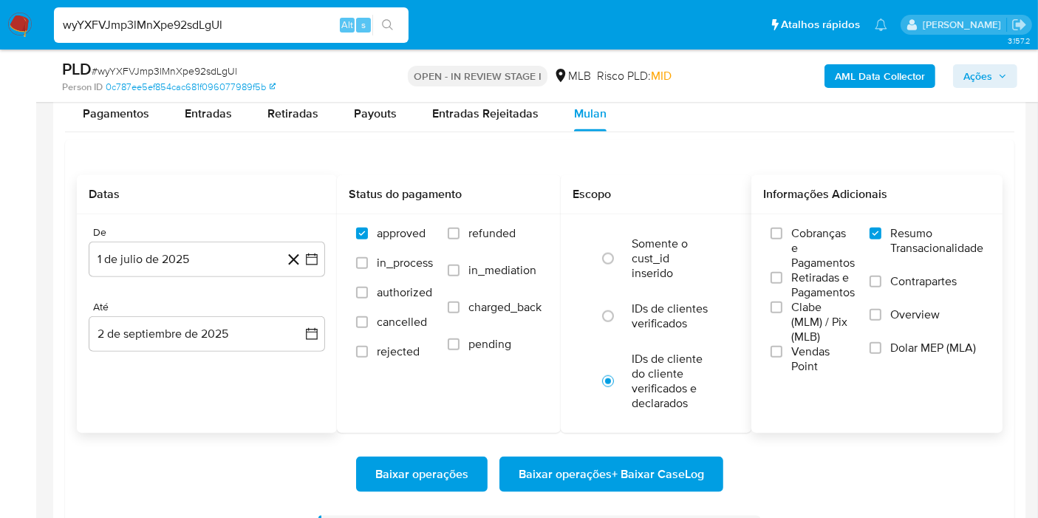
click at [257, 21] on input "wyYXFVJmp3lMnXpe92sdLgUl" at bounding box center [231, 25] width 355 height 19
paste input "N4xFRKFQSLKmhVTajZZ9sOQR"
type input "N4xFRKFQSLKmhVTajZZ9sOQR"
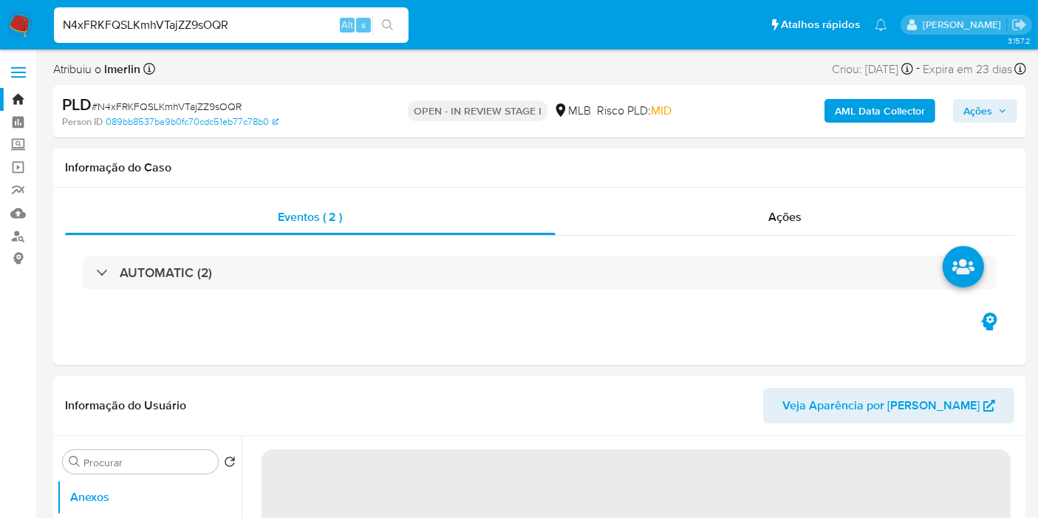
click at [885, 113] on b "AML Data Collector" at bounding box center [880, 111] width 90 height 24
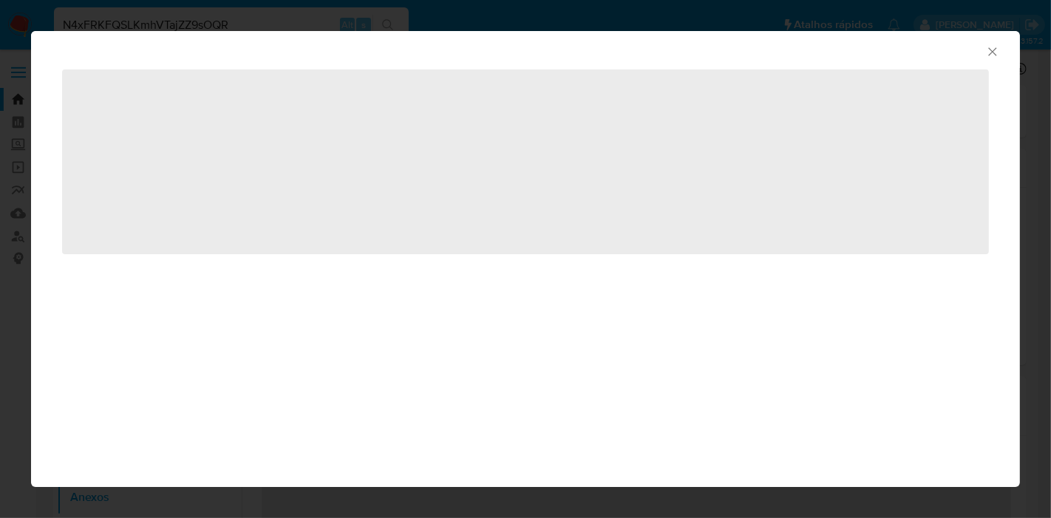
select select "10"
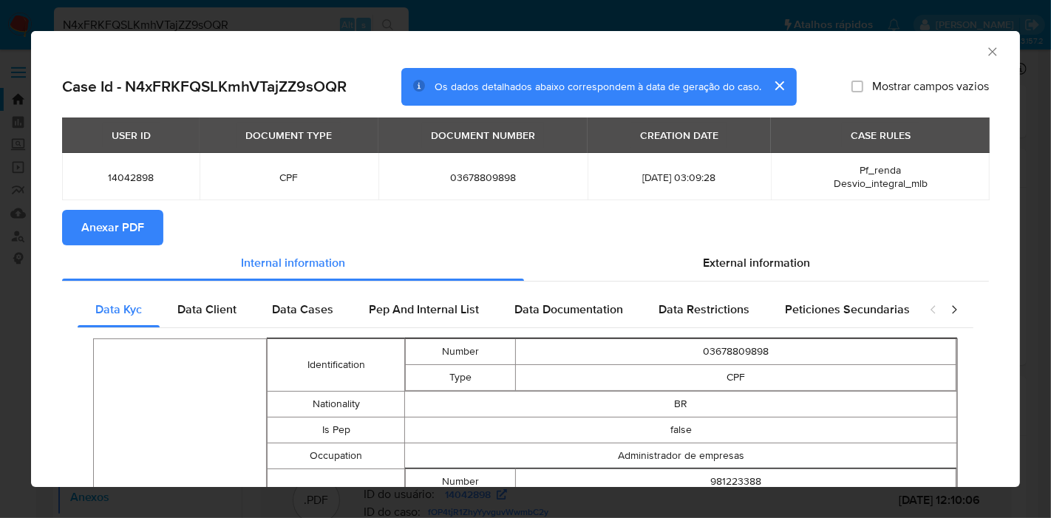
click at [125, 234] on span "Anexar PDF" at bounding box center [112, 227] width 63 height 33
click at [985, 51] on icon "Fechar a janela" at bounding box center [992, 51] width 15 height 15
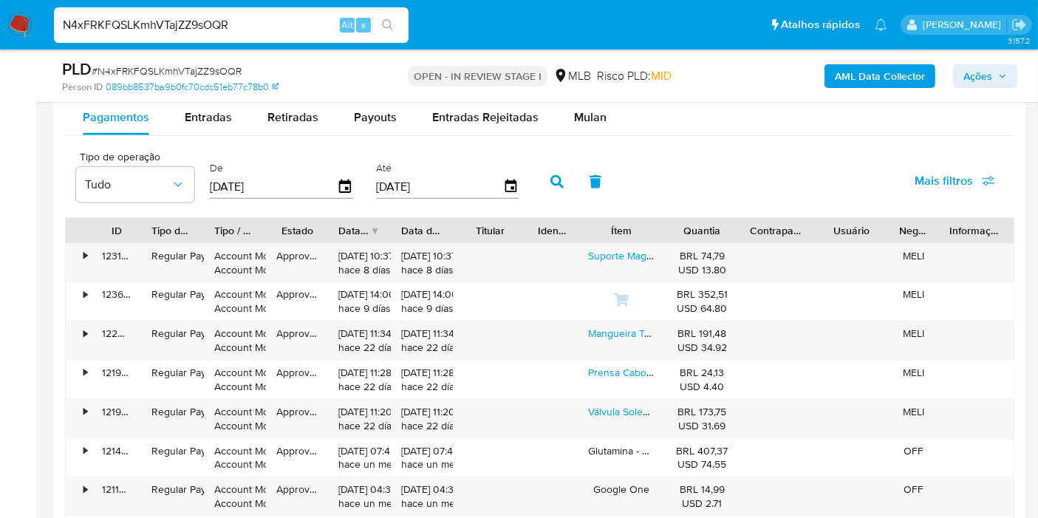
scroll to position [1637, 0]
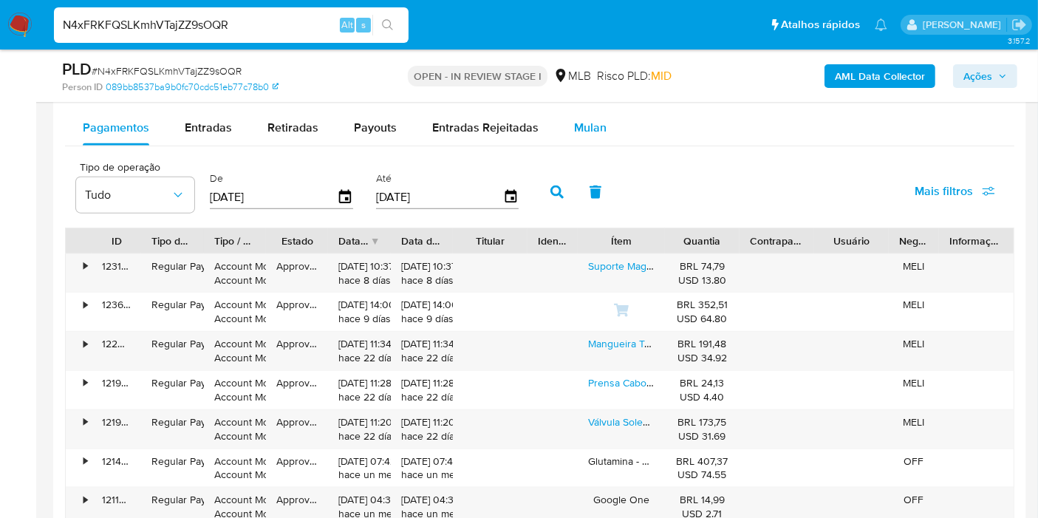
click at [591, 129] on span "Mulan" at bounding box center [590, 127] width 33 height 17
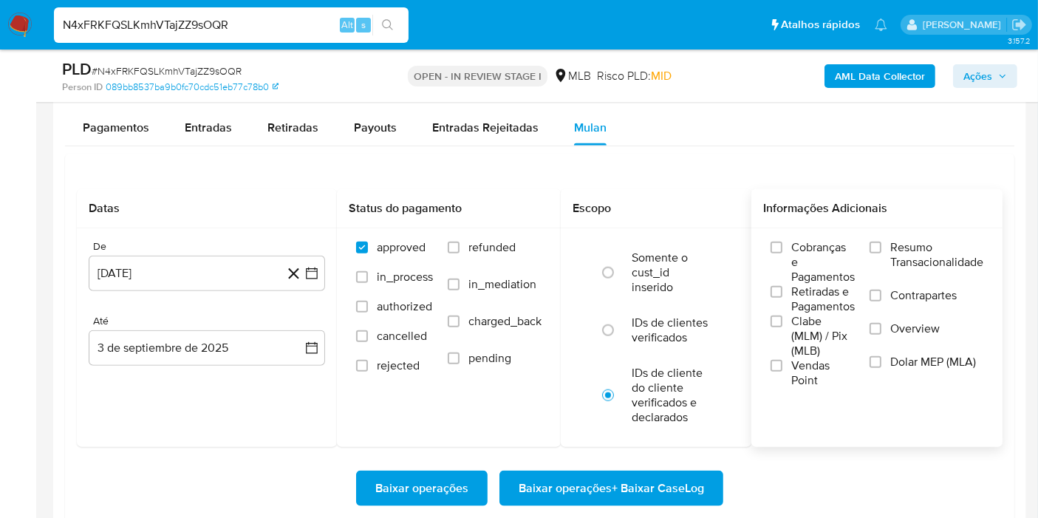
click at [887, 242] on label "Resumo Transacionalidade" at bounding box center [927, 264] width 114 height 48
click at [881, 242] on input "Resumo Transacionalidade" at bounding box center [876, 248] width 12 height 12
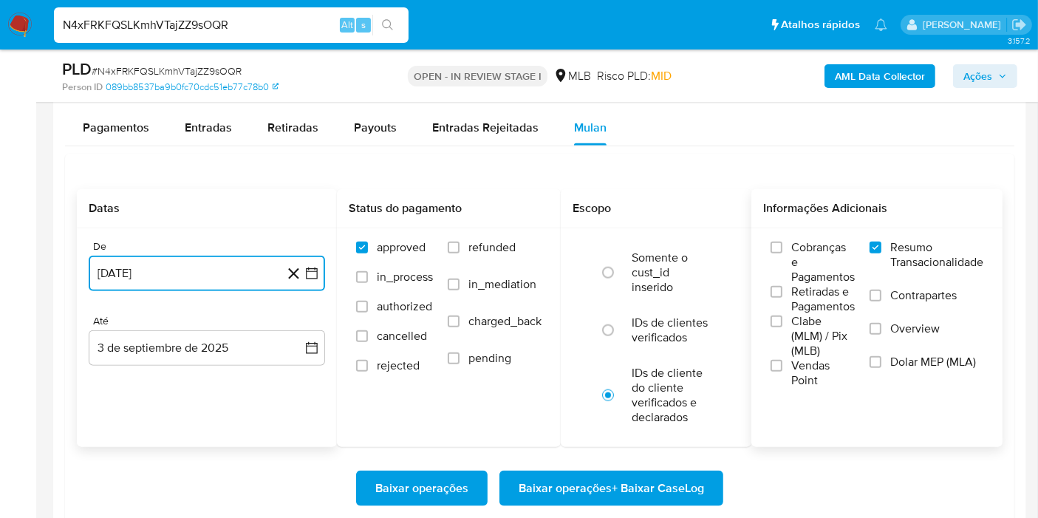
click at [304, 276] on icon "button" at bounding box center [311, 273] width 15 height 15
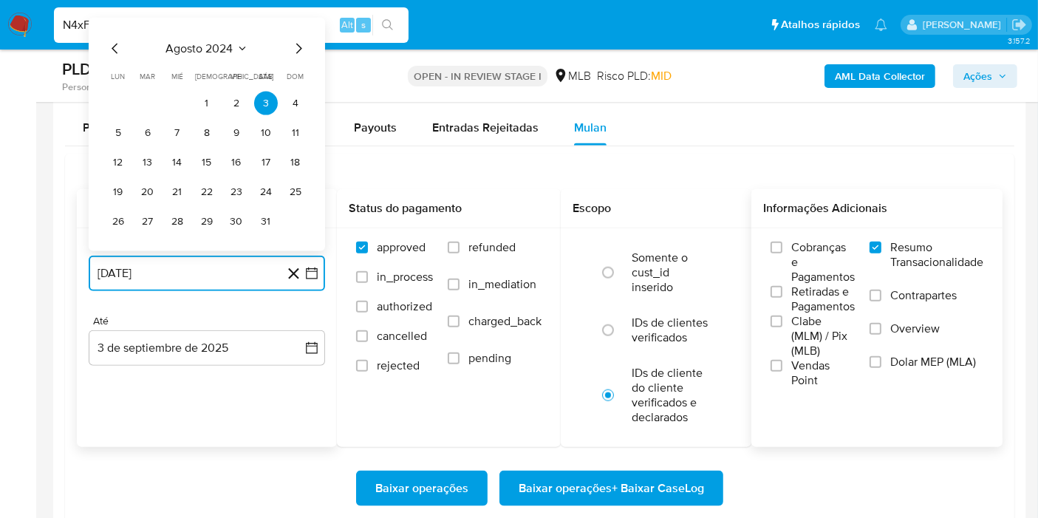
click at [232, 52] on span "agosto 2024" at bounding box center [199, 48] width 67 height 15
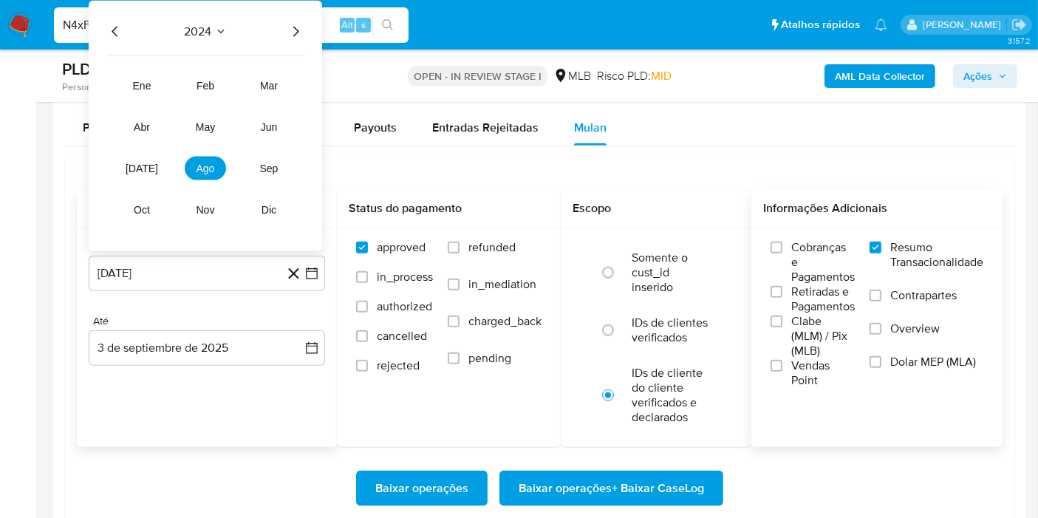
click at [287, 27] on icon "Año siguiente" at bounding box center [296, 32] width 18 height 18
click at [139, 164] on span "[DATE]" at bounding box center [142, 169] width 33 height 12
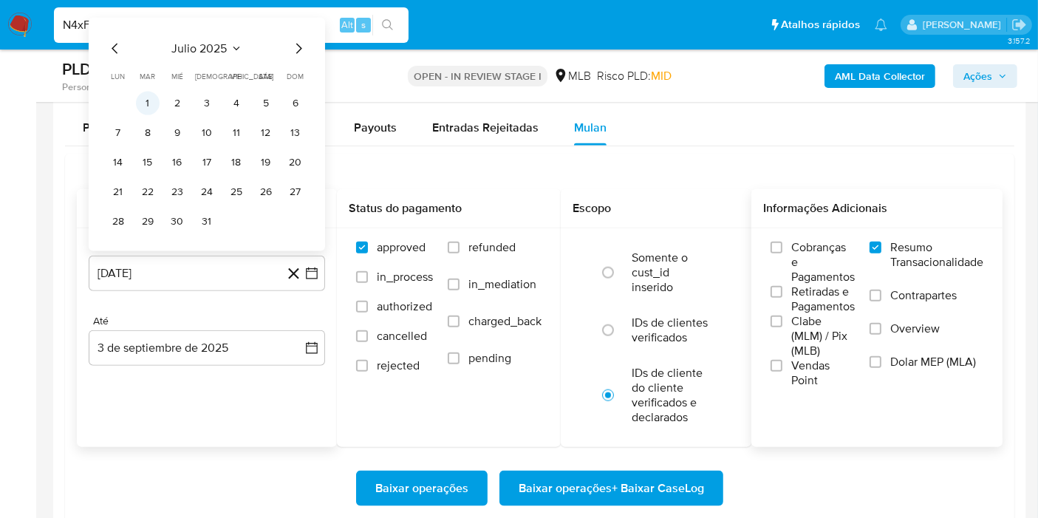
click at [143, 103] on button "1" at bounding box center [148, 104] width 24 height 24
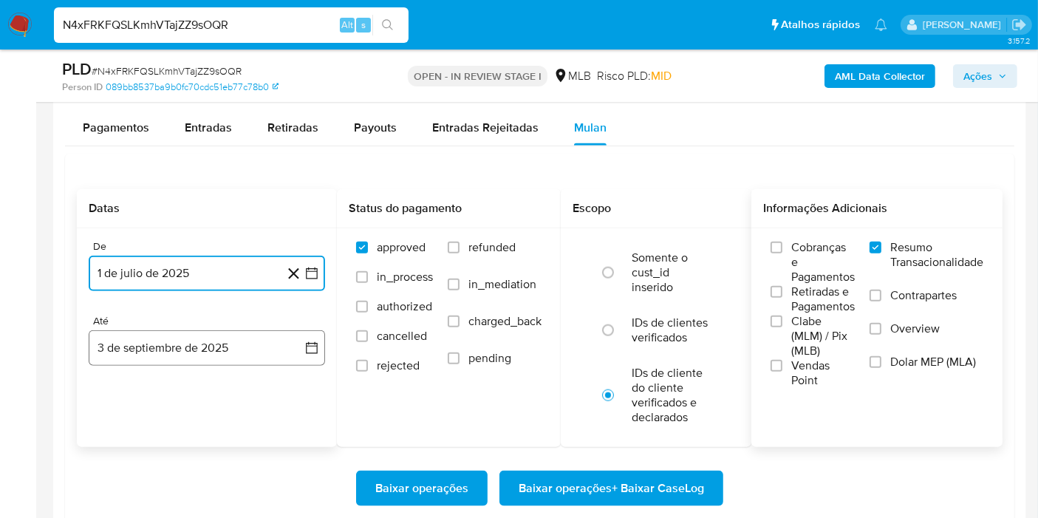
click at [299, 330] on button "3 de septiembre de 2025" at bounding box center [207, 347] width 236 height 35
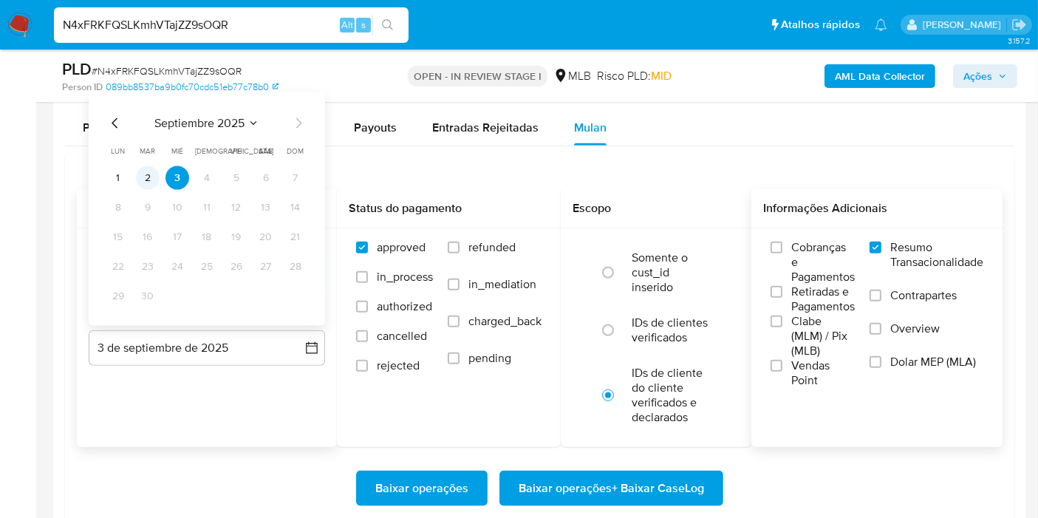
click at [150, 171] on button "2" at bounding box center [148, 178] width 24 height 24
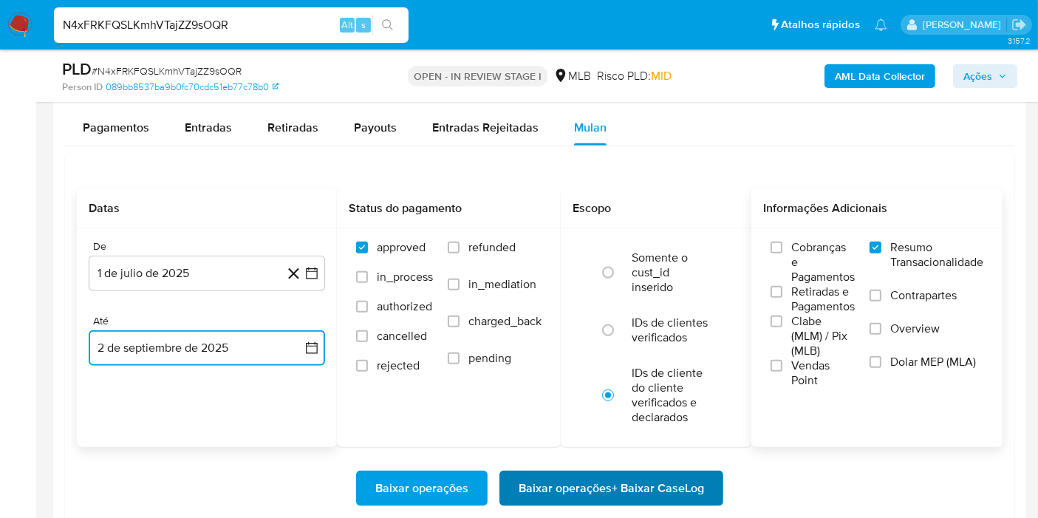
click at [622, 477] on span "Baixar operações + Baixar CaseLog" at bounding box center [611, 488] width 185 height 33
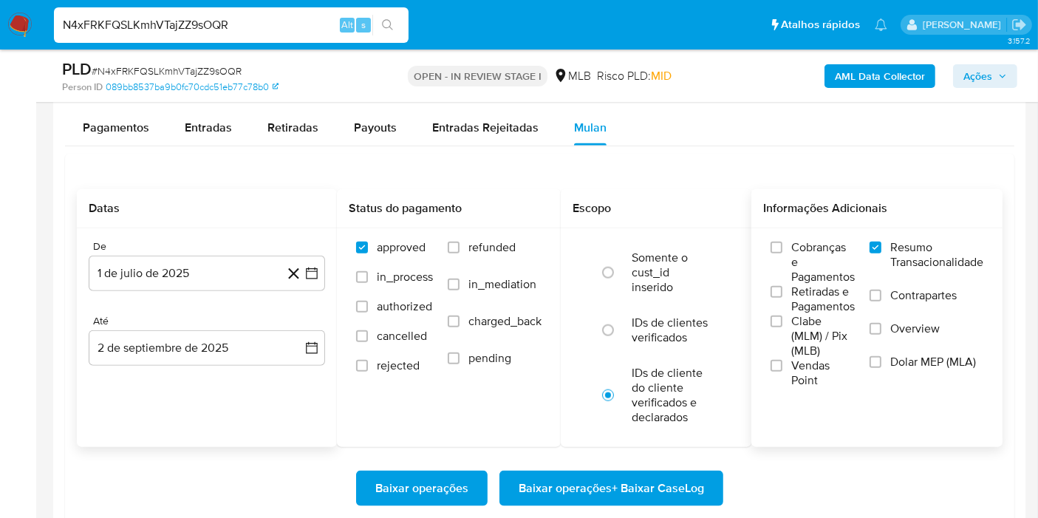
click at [276, 20] on input "N4xFRKFQSLKmhVTajZZ9sOQR" at bounding box center [231, 25] width 355 height 19
paste input "JjO3I5NDNphbfobEHNIq9IHO"
click at [276, 20] on input "N4xFRKFQSLKmhVTajZZ9sOQR" at bounding box center [231, 25] width 355 height 19
type input "JjO3I5NDNphbfobEHNIq9IHO"
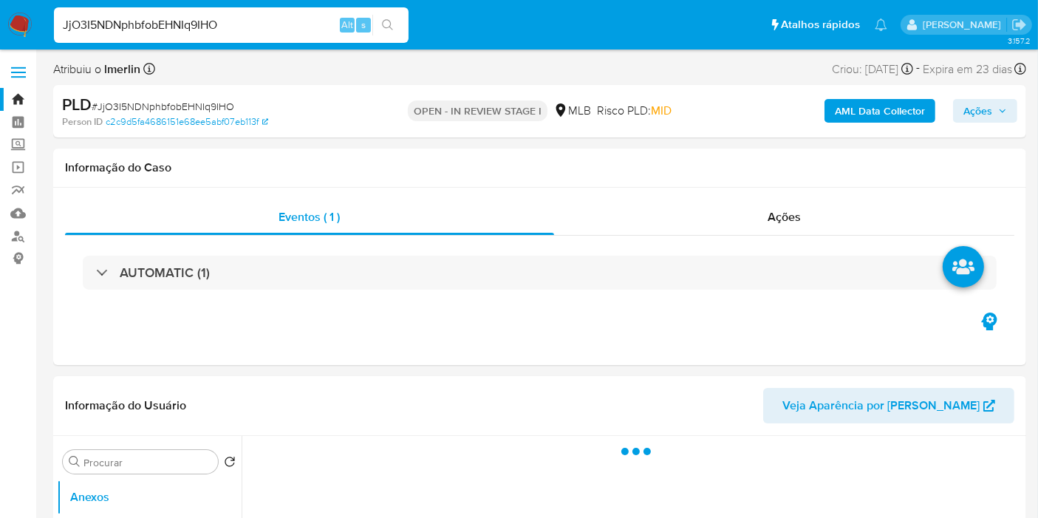
click at [853, 115] on b "AML Data Collector" at bounding box center [880, 111] width 90 height 24
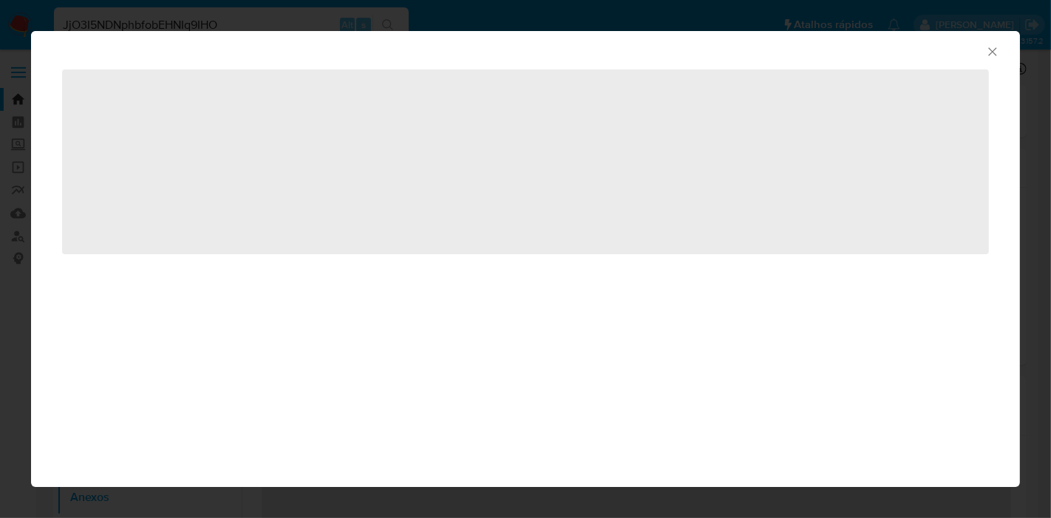
select select "10"
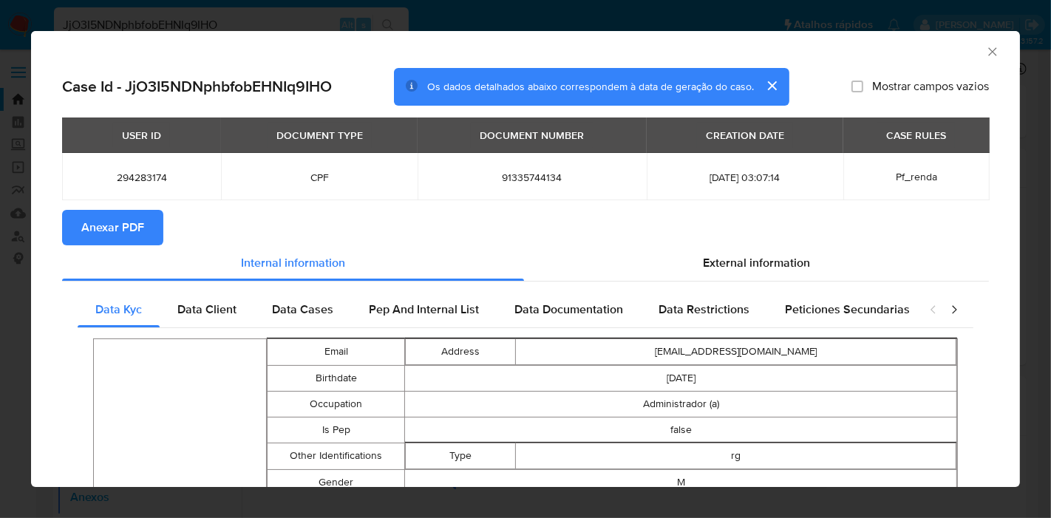
click at [140, 221] on span "Anexar PDF" at bounding box center [112, 227] width 63 height 33
click at [985, 48] on icon "Fechar a janela" at bounding box center [992, 51] width 15 height 15
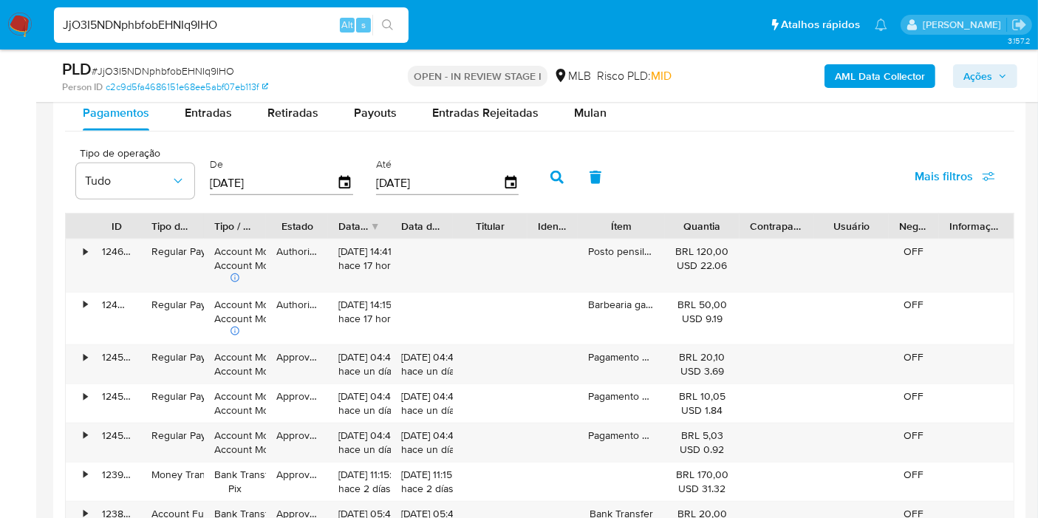
scroll to position [1535, 0]
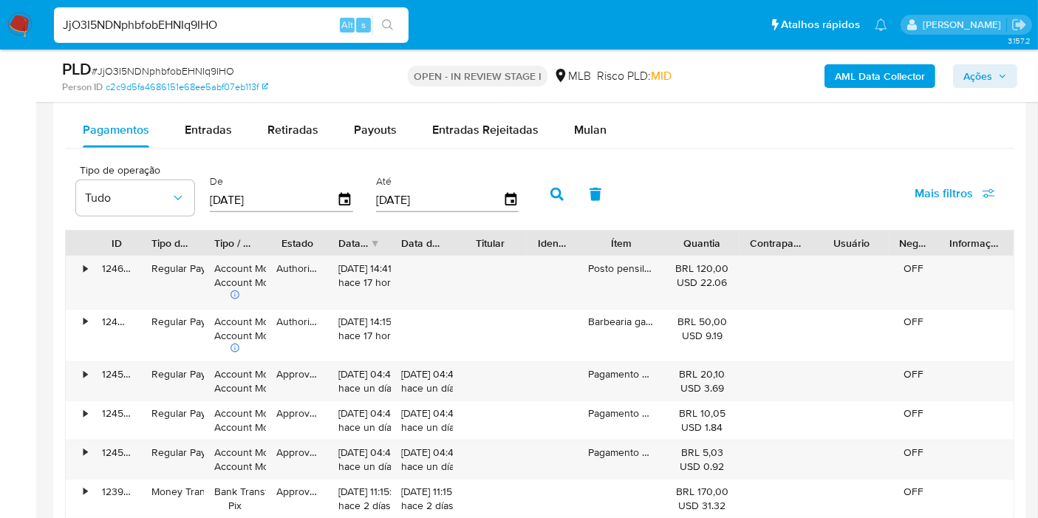
click at [591, 150] on div "Pagamentos Entradas Retiradas Payouts Entradas Rejeitadas Mulan Tipo de operaçã…" at bounding box center [539, 427] width 949 height 630
click at [593, 141] on div "Mulan" at bounding box center [590, 129] width 33 height 35
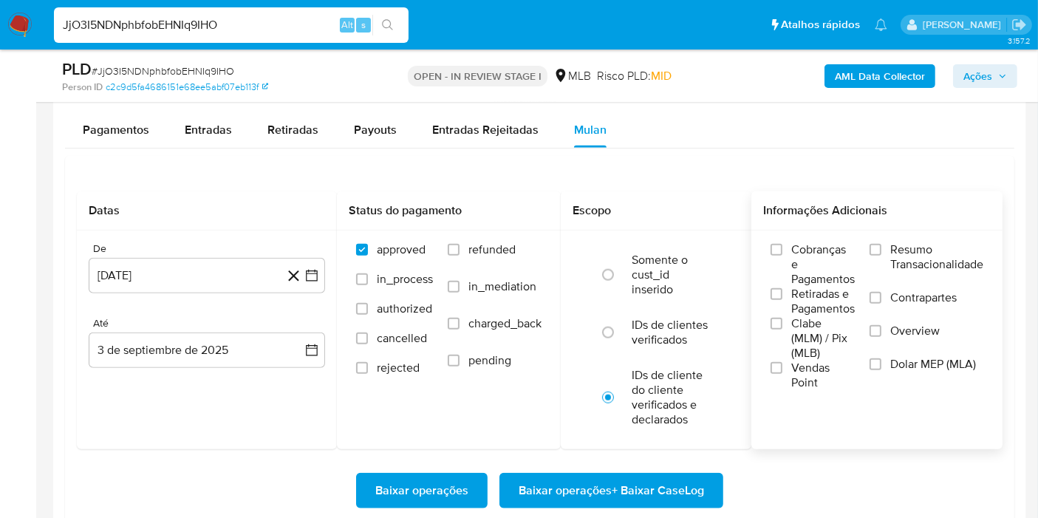
click at [907, 245] on span "Resumo Transacionalidade" at bounding box center [936, 257] width 93 height 30
click at [881, 245] on input "Resumo Transacionalidade" at bounding box center [876, 250] width 12 height 12
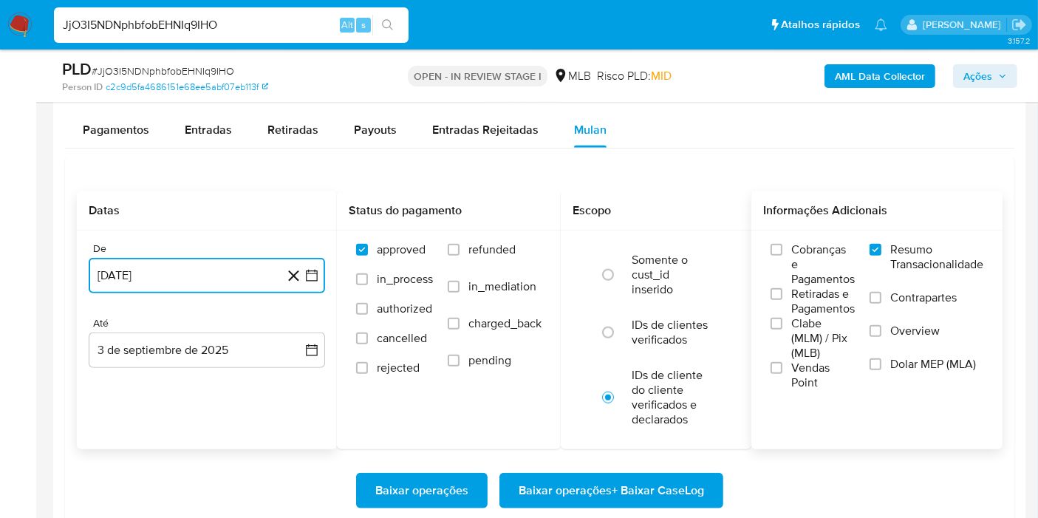
click at [313, 270] on icon "button" at bounding box center [311, 275] width 15 height 15
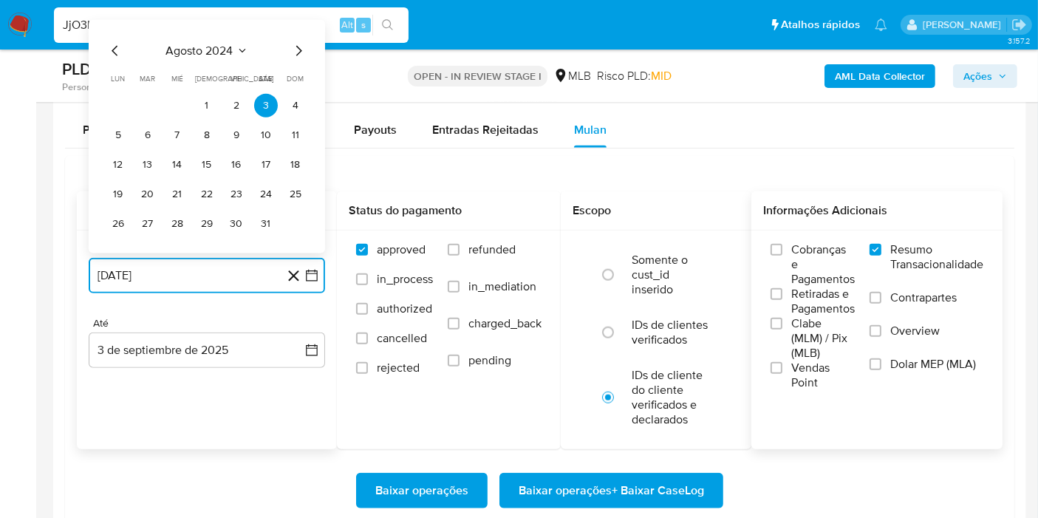
click at [221, 47] on span "agosto 2024" at bounding box center [199, 51] width 67 height 15
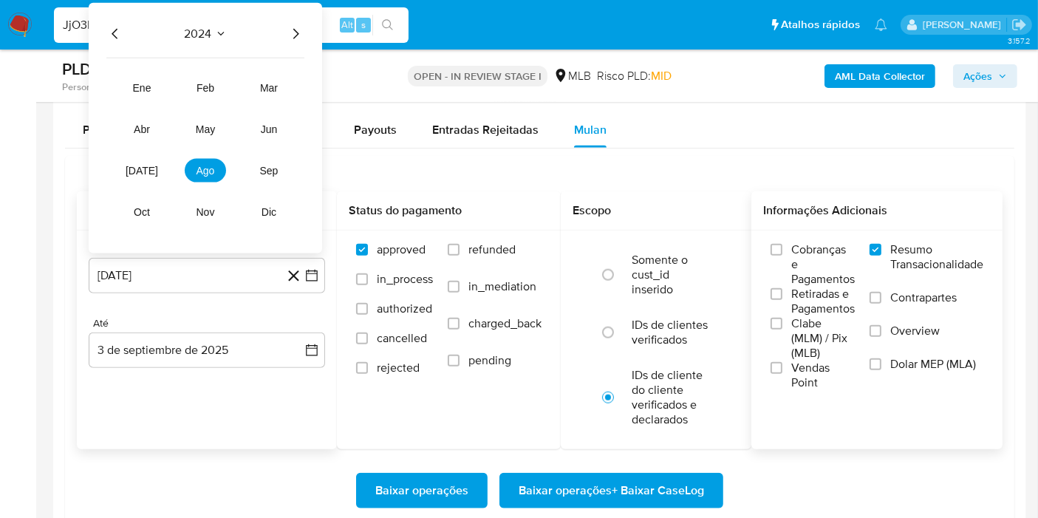
click at [295, 38] on icon "Año siguiente" at bounding box center [296, 34] width 18 height 18
click at [151, 167] on button "[DATE]" at bounding box center [141, 171] width 41 height 24
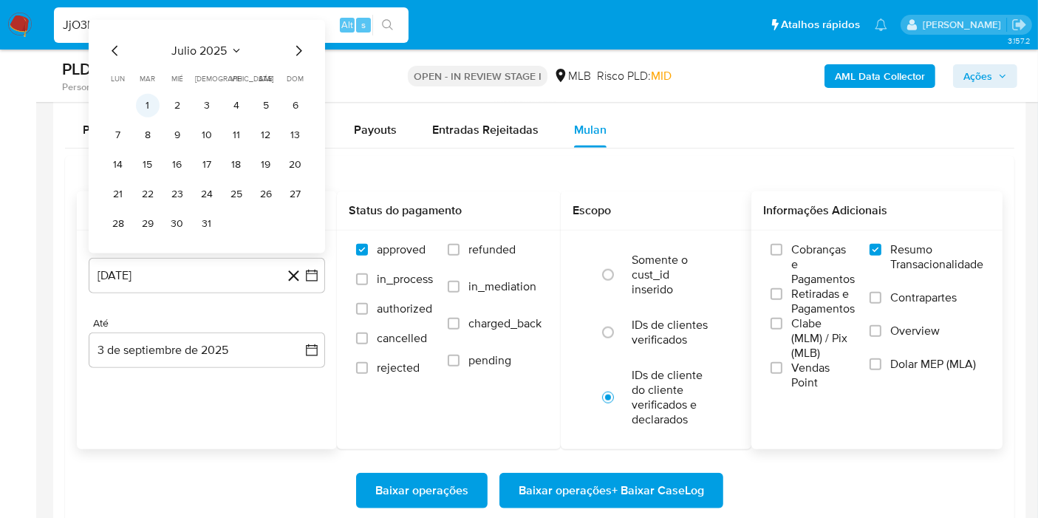
click at [151, 112] on button "1" at bounding box center [148, 106] width 24 height 24
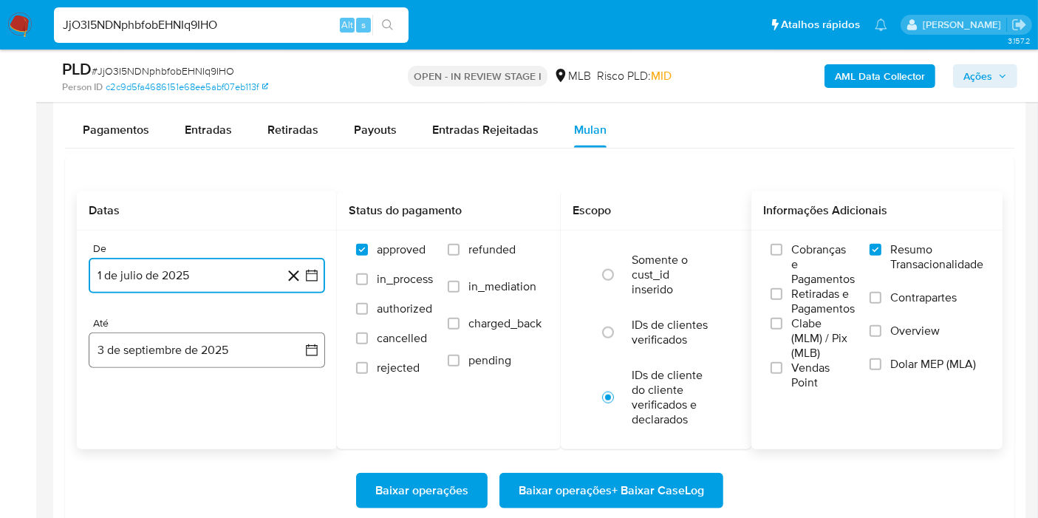
click at [301, 341] on button "3 de septiembre de 2025" at bounding box center [207, 349] width 236 height 35
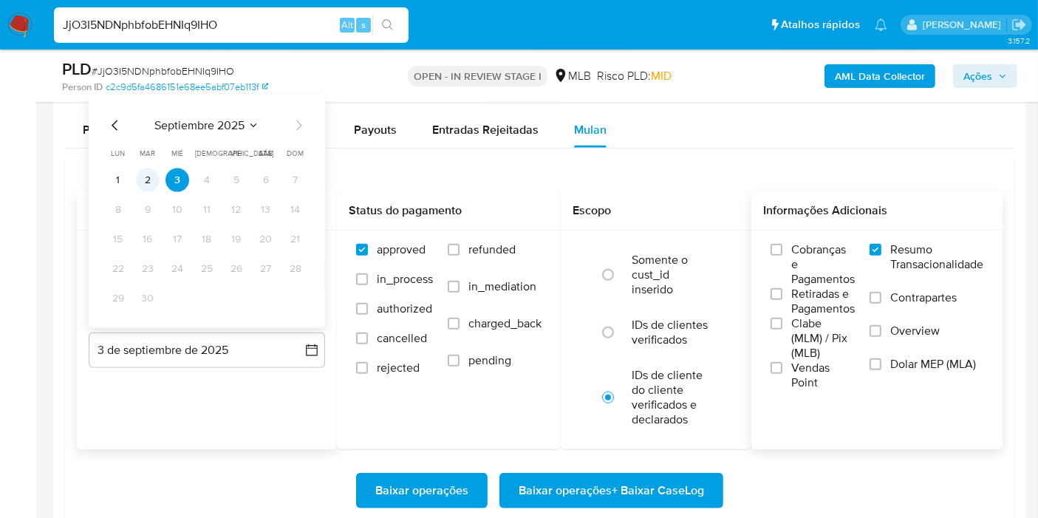
click at [146, 183] on button "2" at bounding box center [148, 180] width 24 height 24
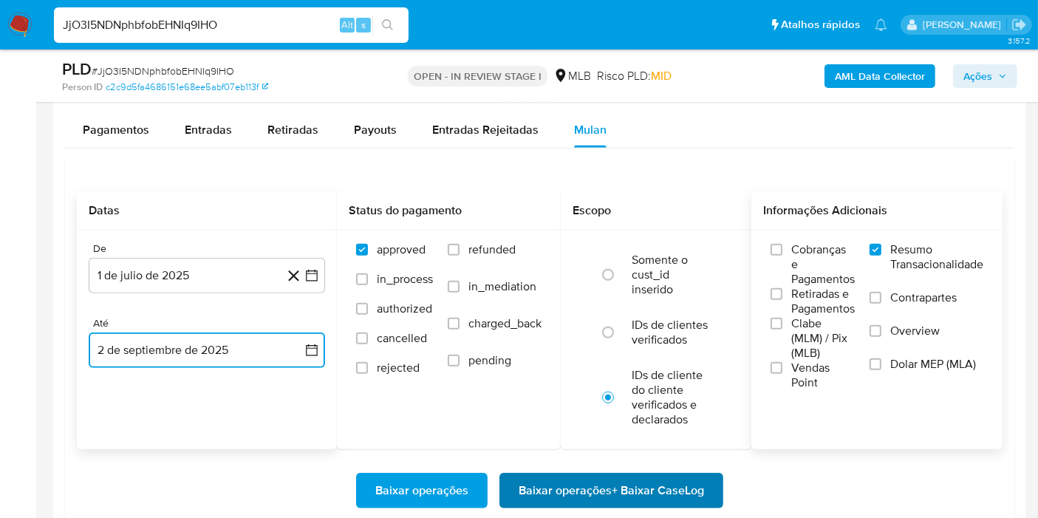
click at [593, 497] on span "Baixar operações + Baixar CaseLog" at bounding box center [611, 490] width 185 height 33
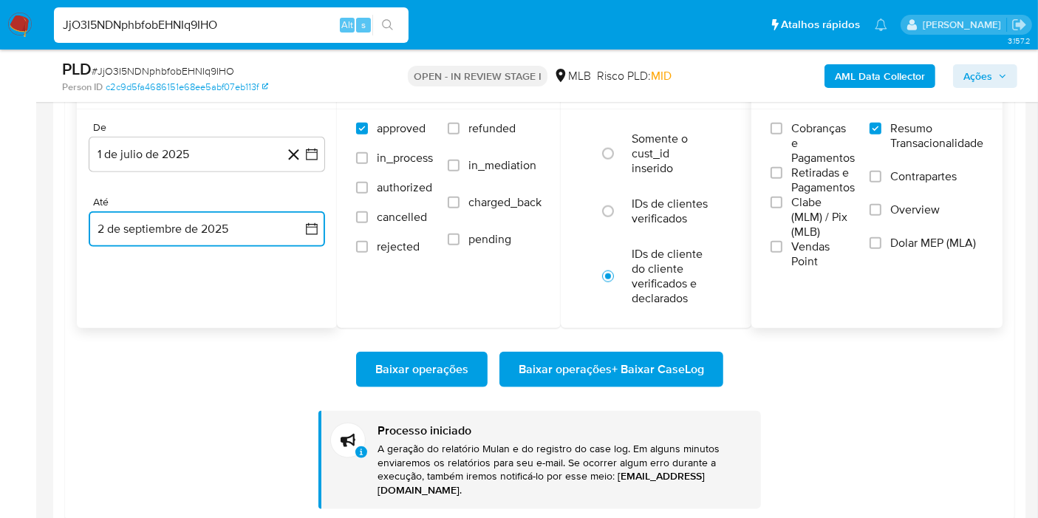
scroll to position [1705, 0]
